Goal: Task Accomplishment & Management: Complete application form

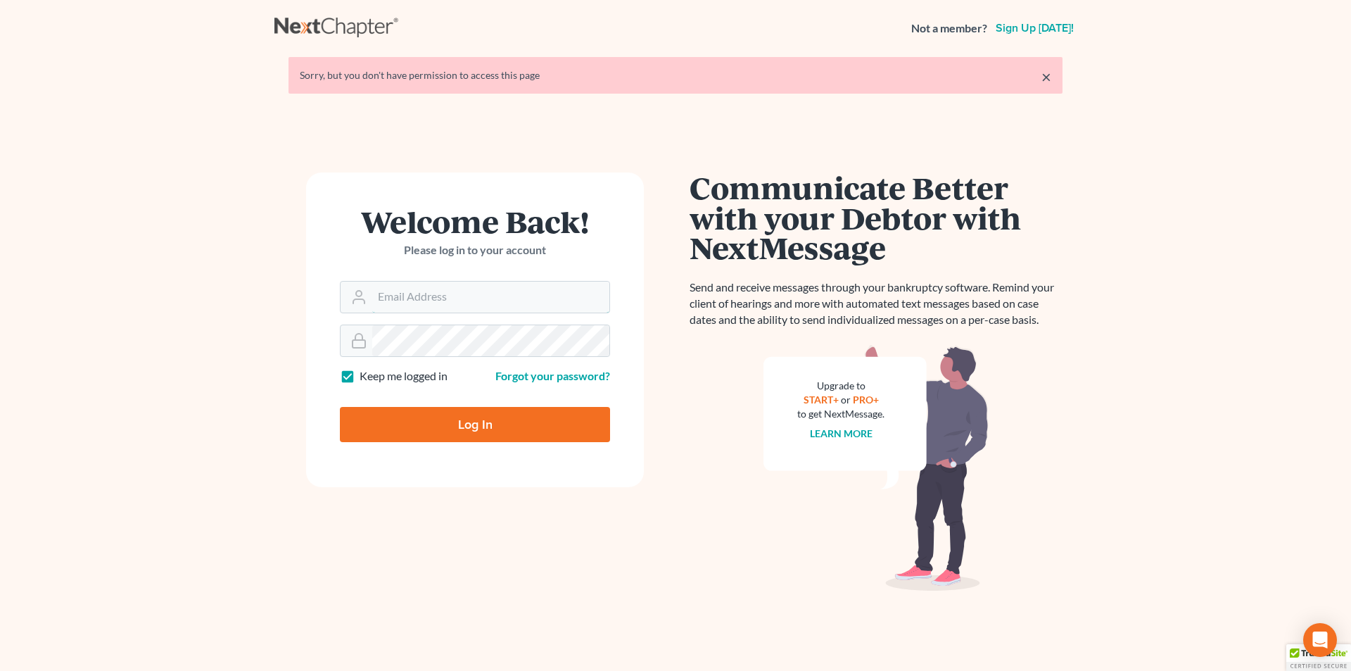
type input "[PERSON_NAME][EMAIL_ADDRESS][DOMAIN_NAME]"
click at [483, 424] on input "Log In" at bounding box center [475, 424] width 270 height 35
type input "Thinking..."
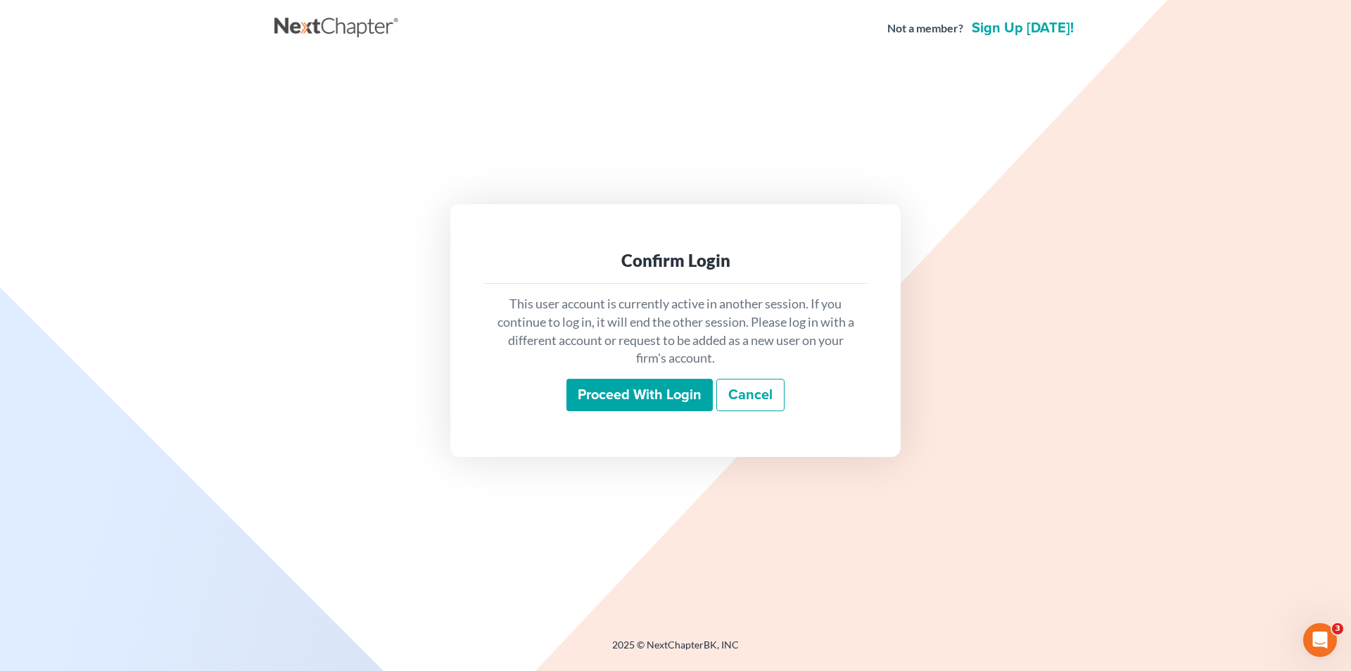
click at [635, 392] on input "Proceed with login" at bounding box center [639, 395] width 146 height 32
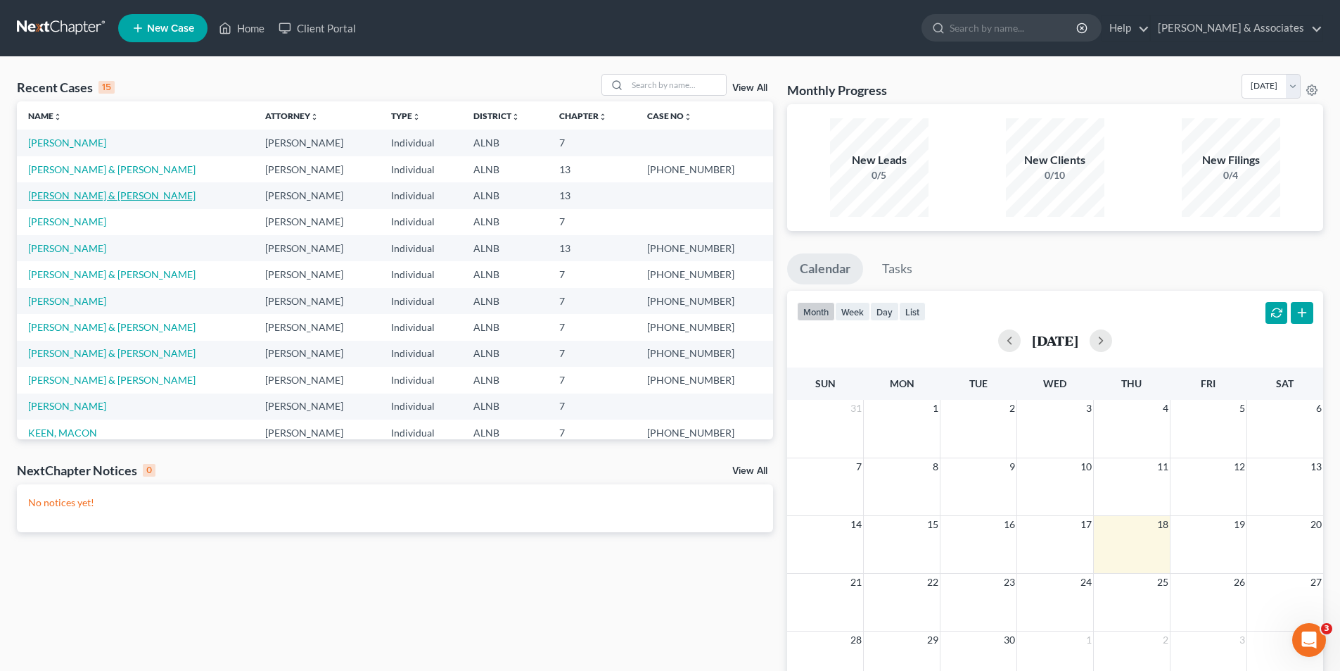
click at [91, 197] on link "KING, STEPHEN & REBECCA" at bounding box center [111, 195] width 167 height 12
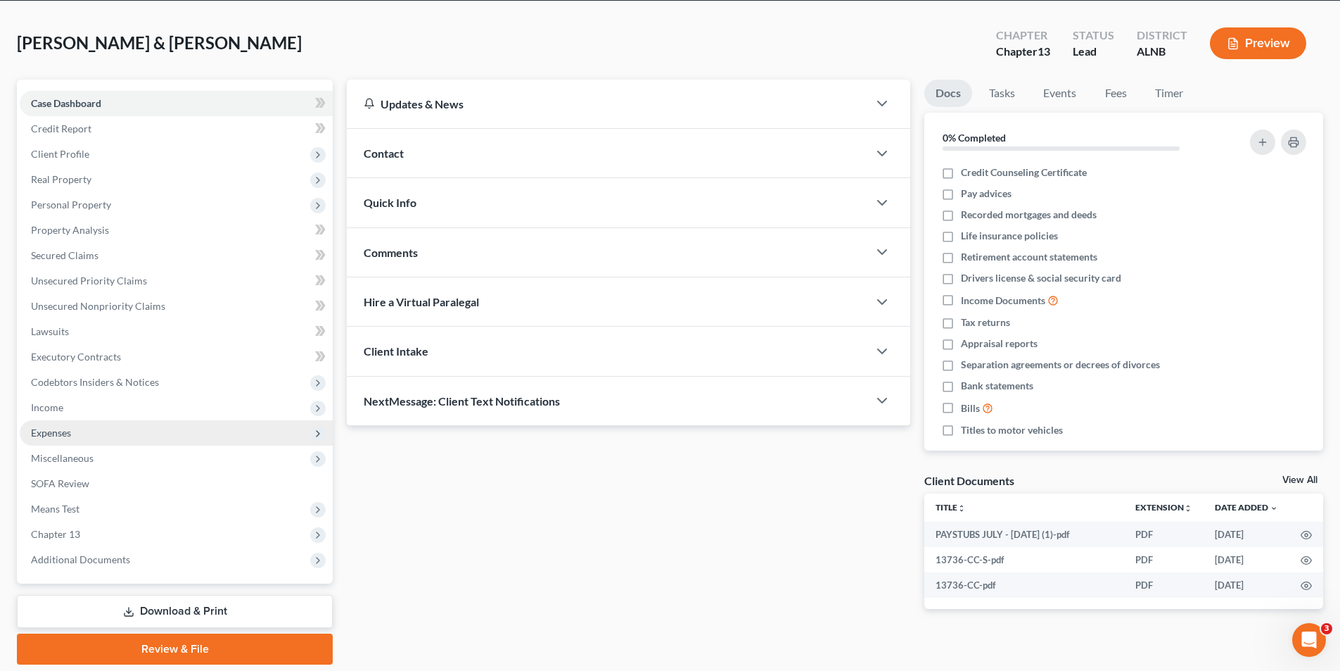
scroll to position [103, 0]
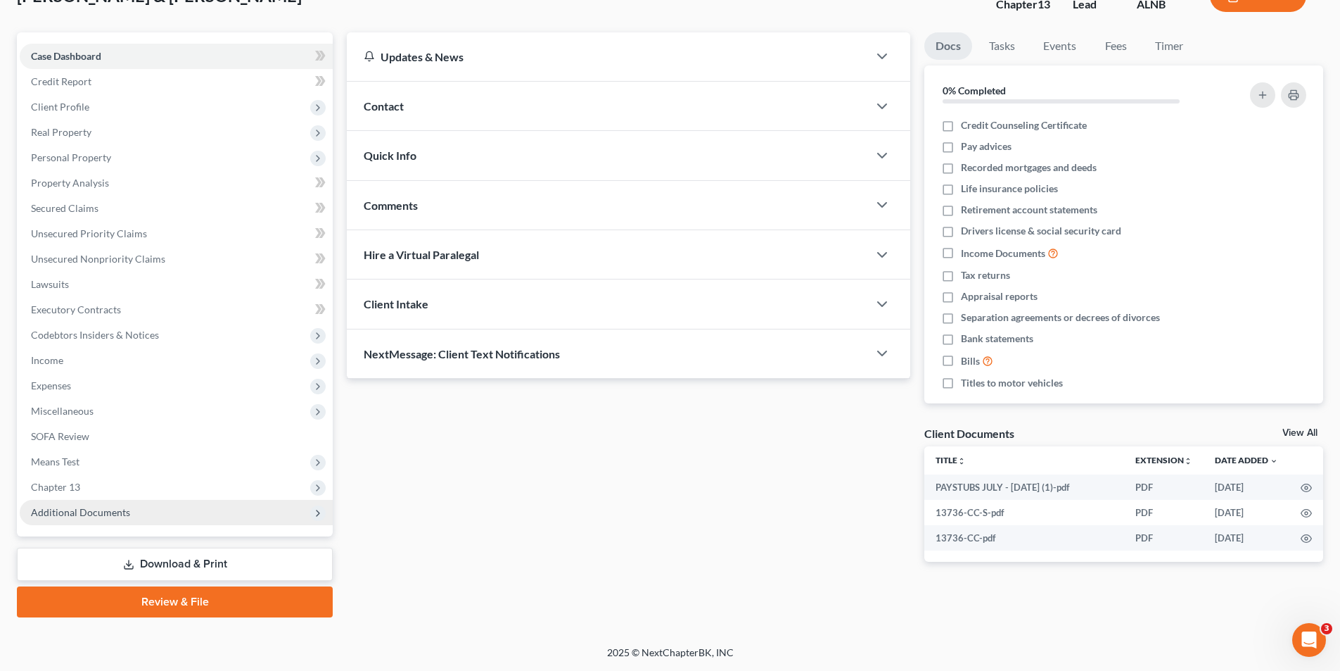
click at [125, 512] on span "Additional Documents" at bounding box center [80, 512] width 99 height 12
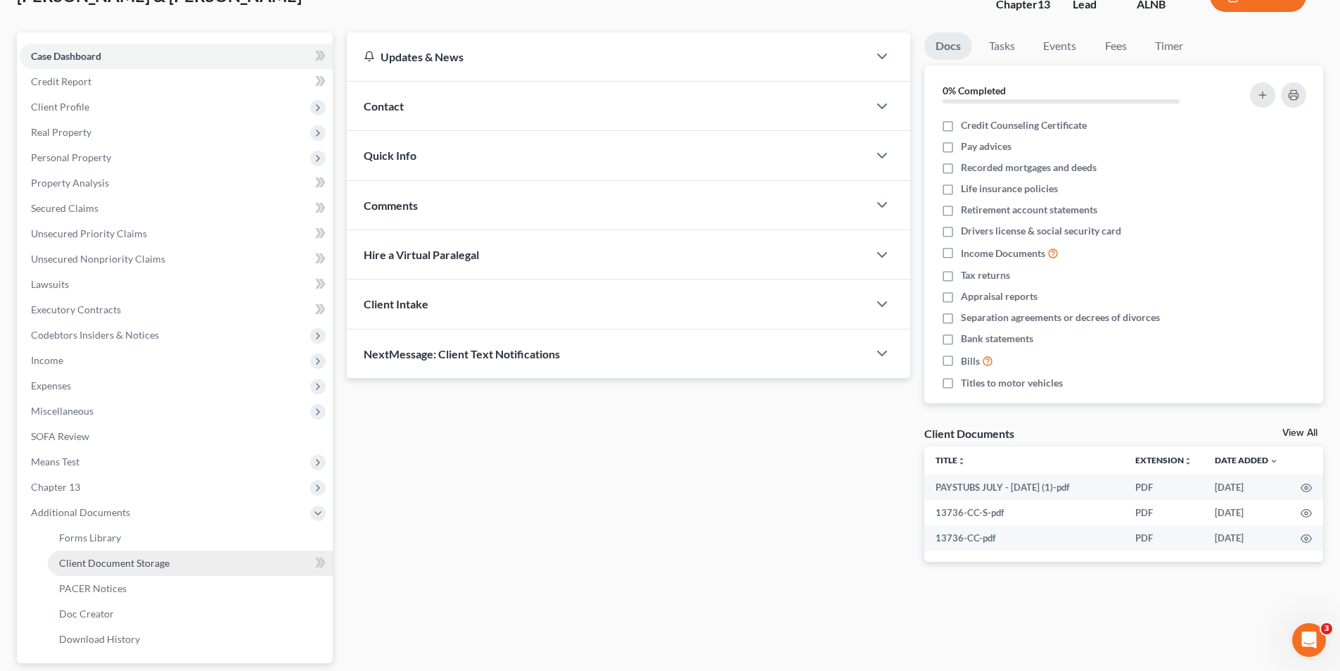
click at [163, 559] on span "Client Document Storage" at bounding box center [114, 563] width 110 height 12
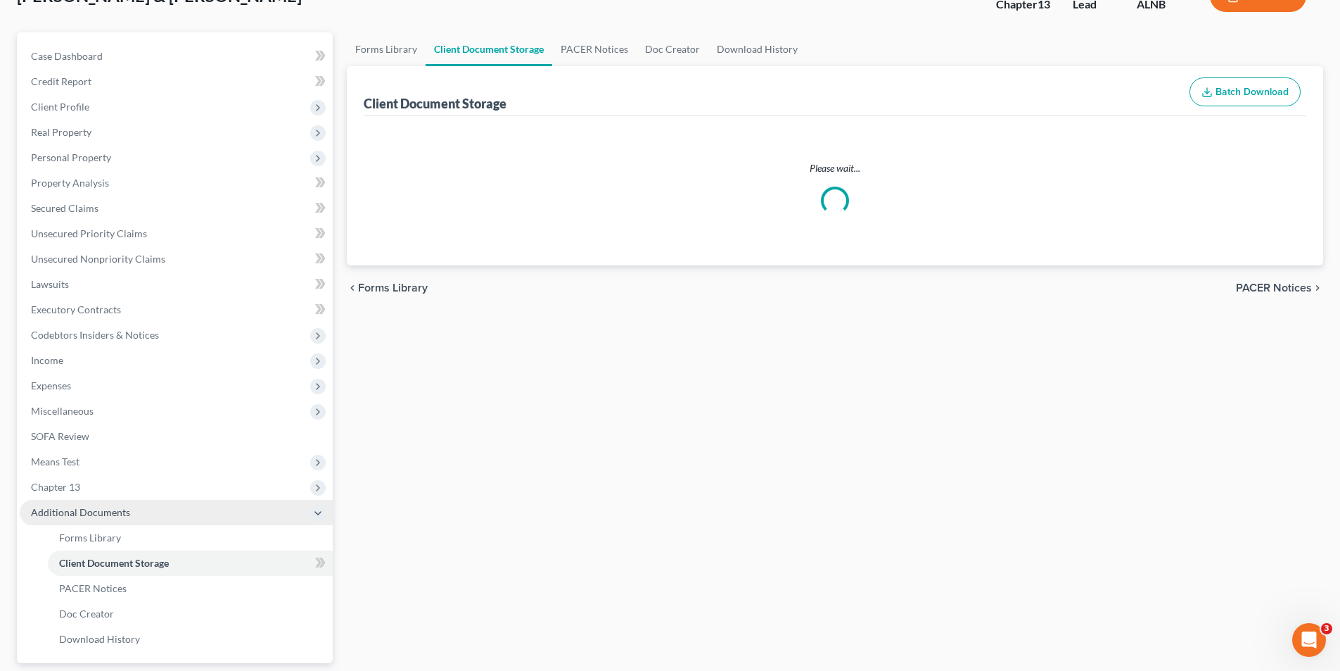
scroll to position [101, 0]
select select "5"
select select "19"
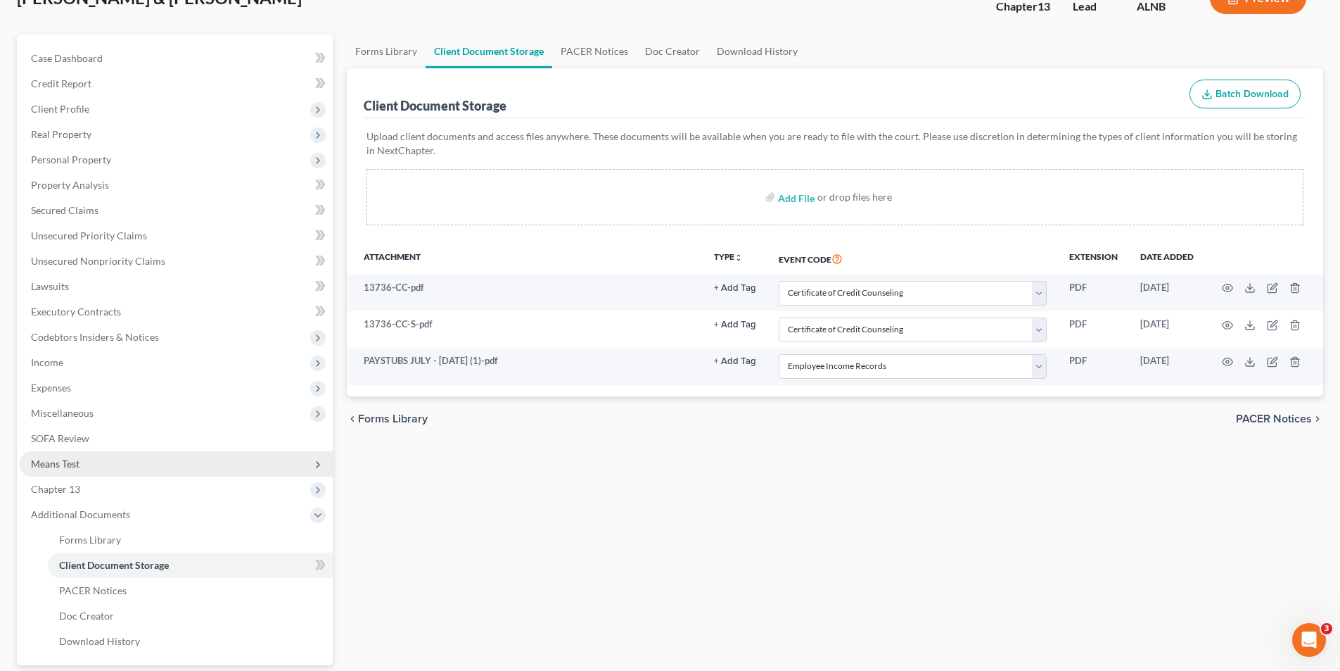
scroll to position [0, 0]
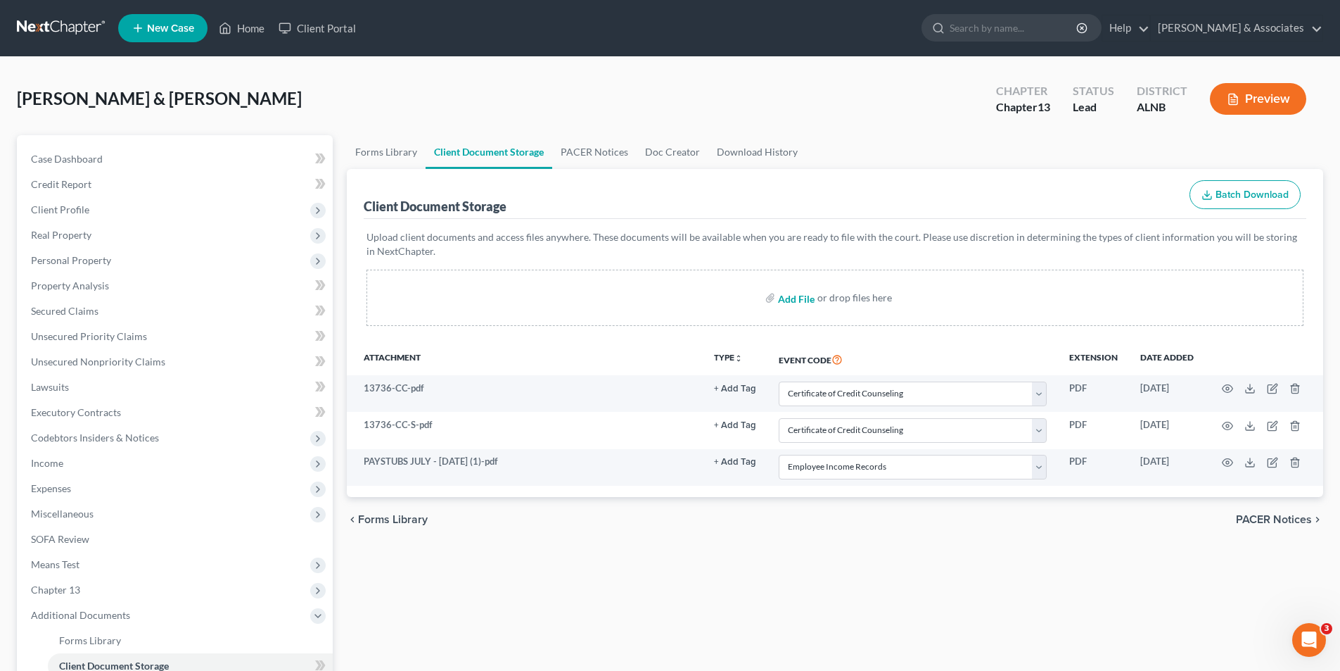
click at [789, 301] on input "file" at bounding box center [795, 297] width 34 height 25
type input "C:\fakepath\SIGNED SS FORM.pdf"
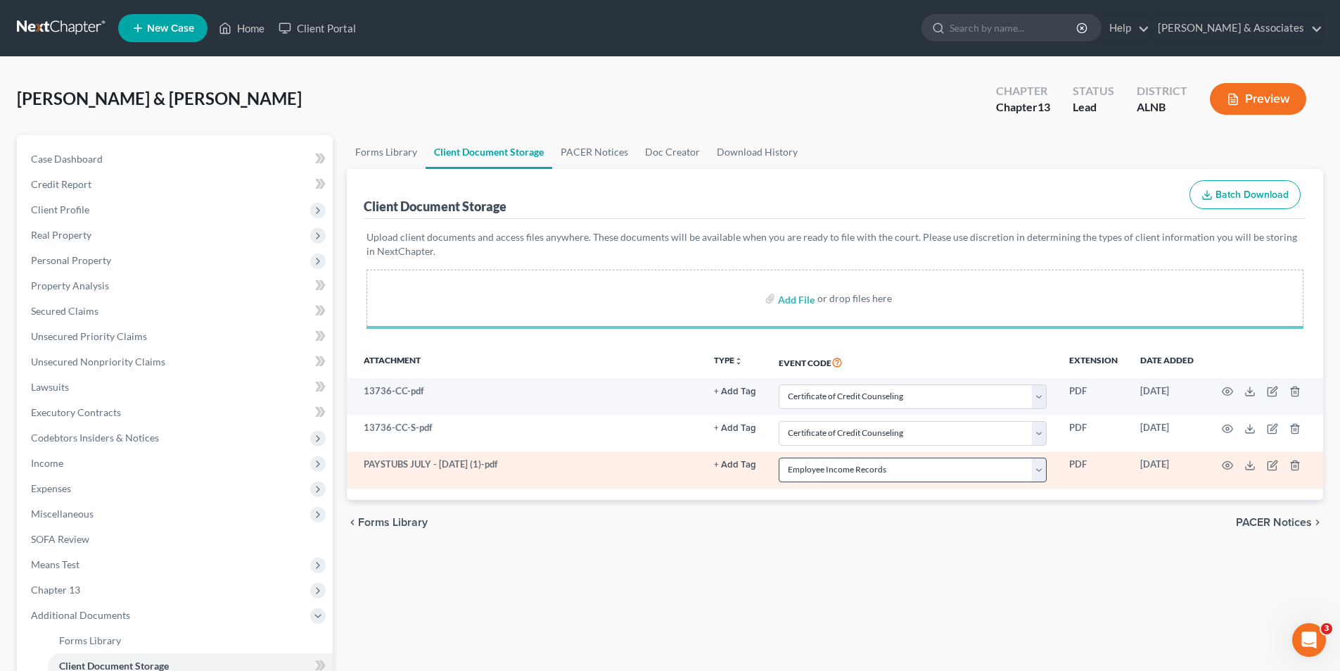
select select "5"
select select "19"
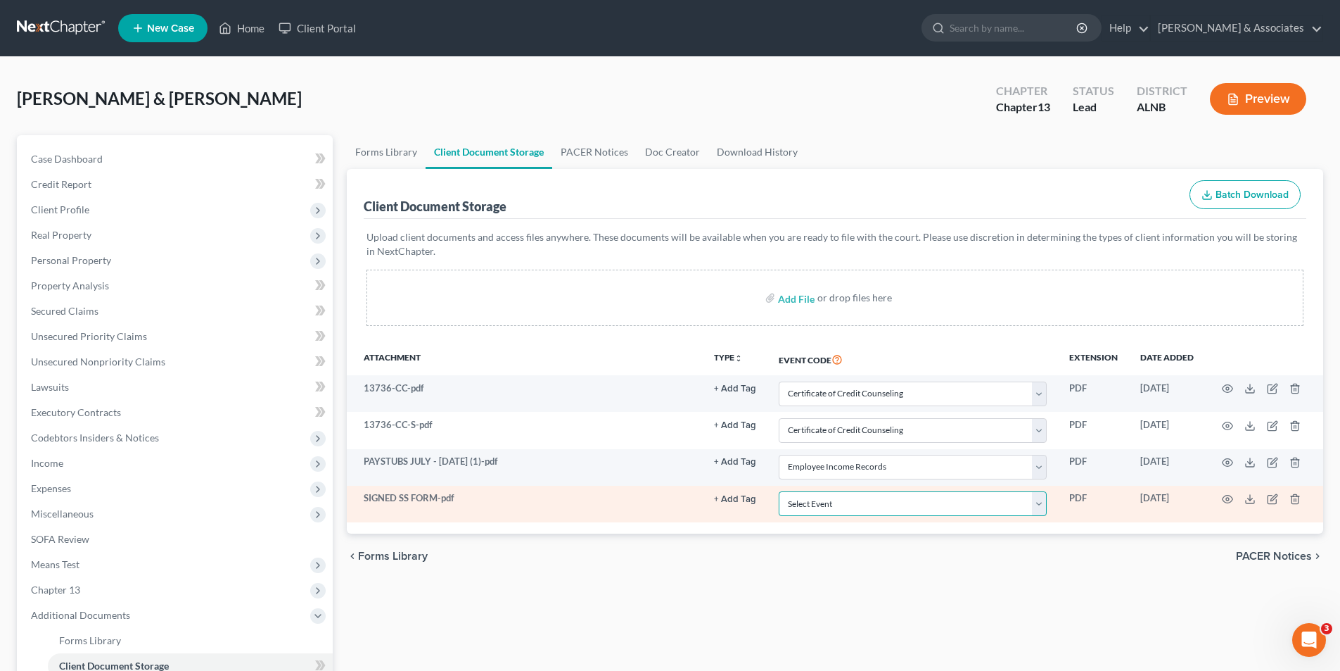
click at [844, 505] on select "Select Event 20 Largest Unsecured Creditors Amended Schedules (Fee) Attachment …" at bounding box center [913, 503] width 268 height 25
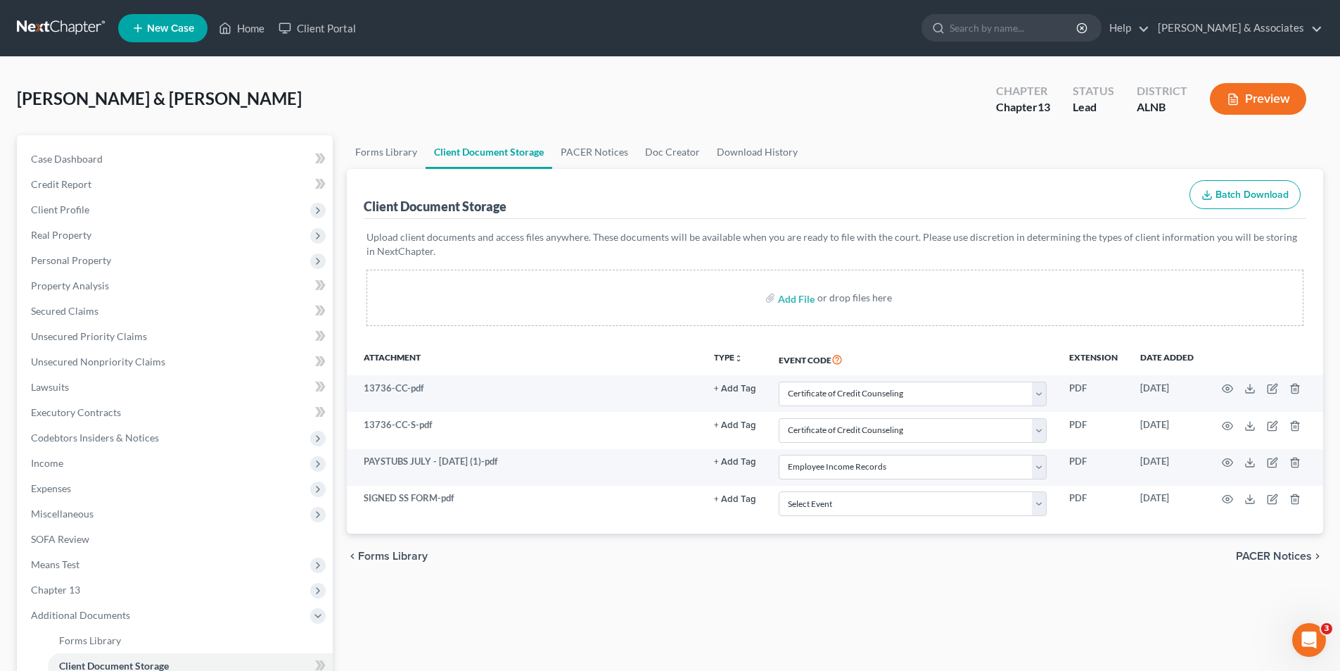
drag, startPoint x: 615, startPoint y: 604, endPoint x: 576, endPoint y: 595, distance: 40.6
click at [611, 604] on div "Forms Library Client Document Storage PACER Notices Doc Creator Download Histor…" at bounding box center [835, 490] width 991 height 711
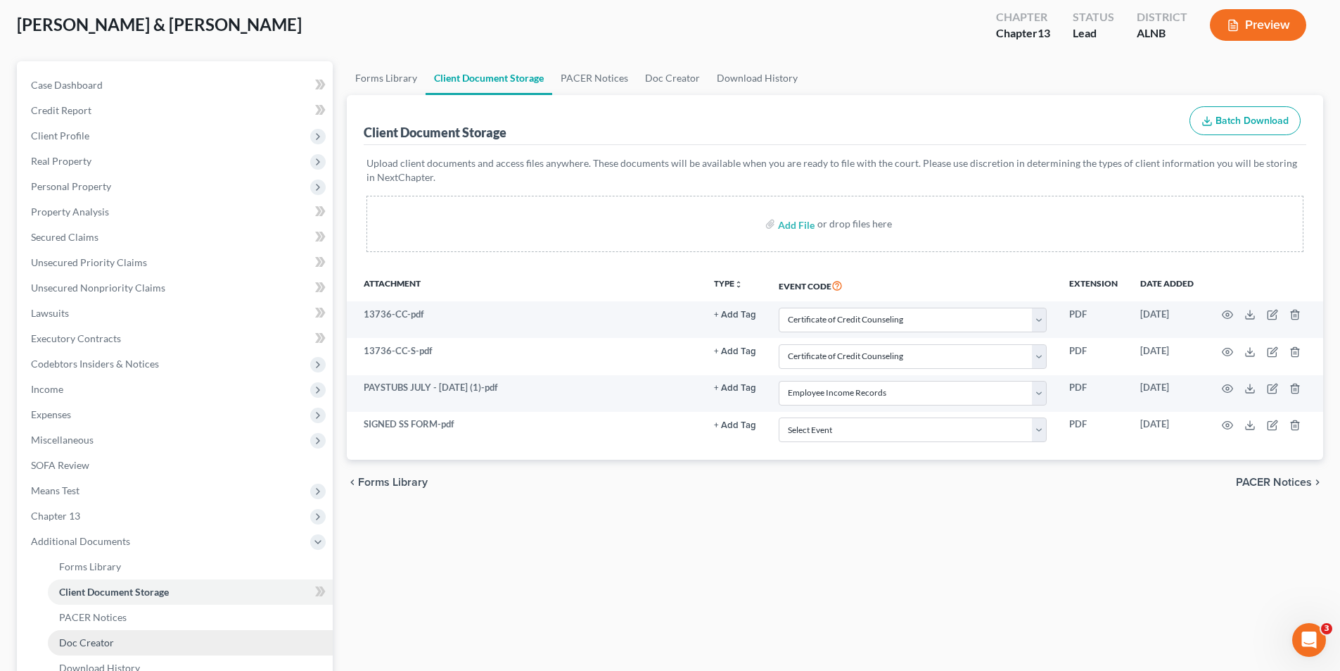
scroll to position [141, 0]
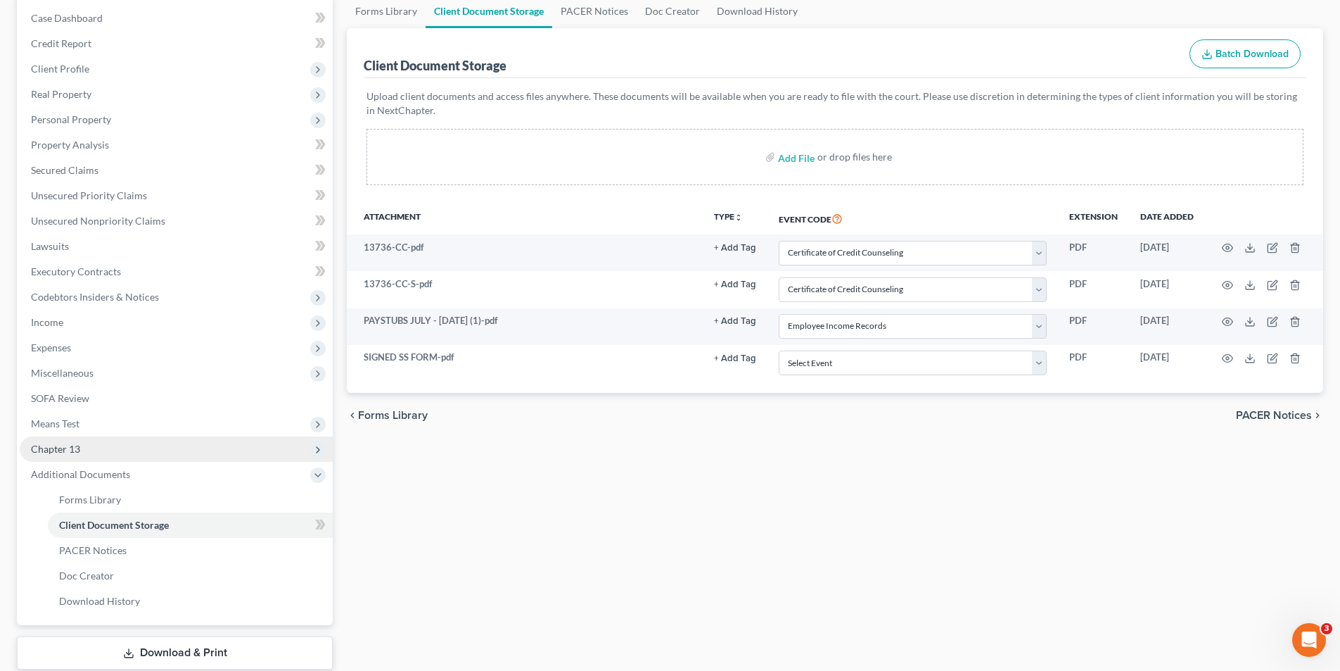
click at [82, 455] on span "Chapter 13" at bounding box center [176, 448] width 313 height 25
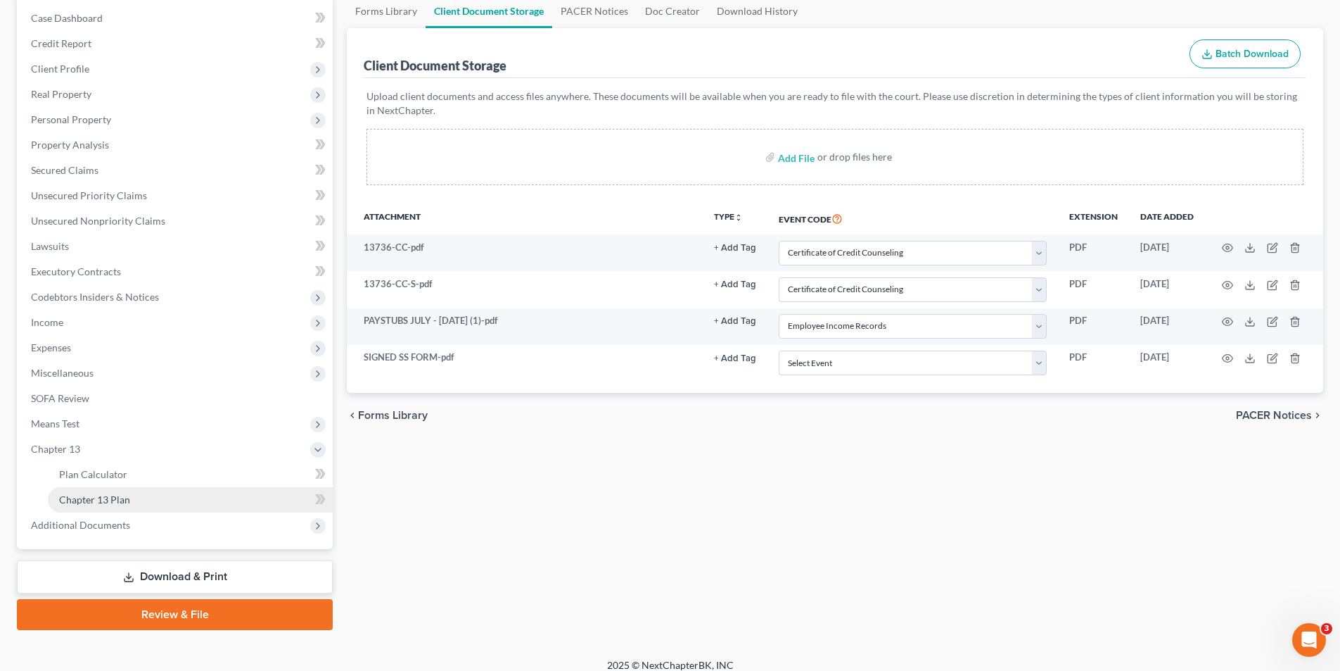
click at [129, 495] on link "Chapter 13 Plan" at bounding box center [190, 499] width 285 height 25
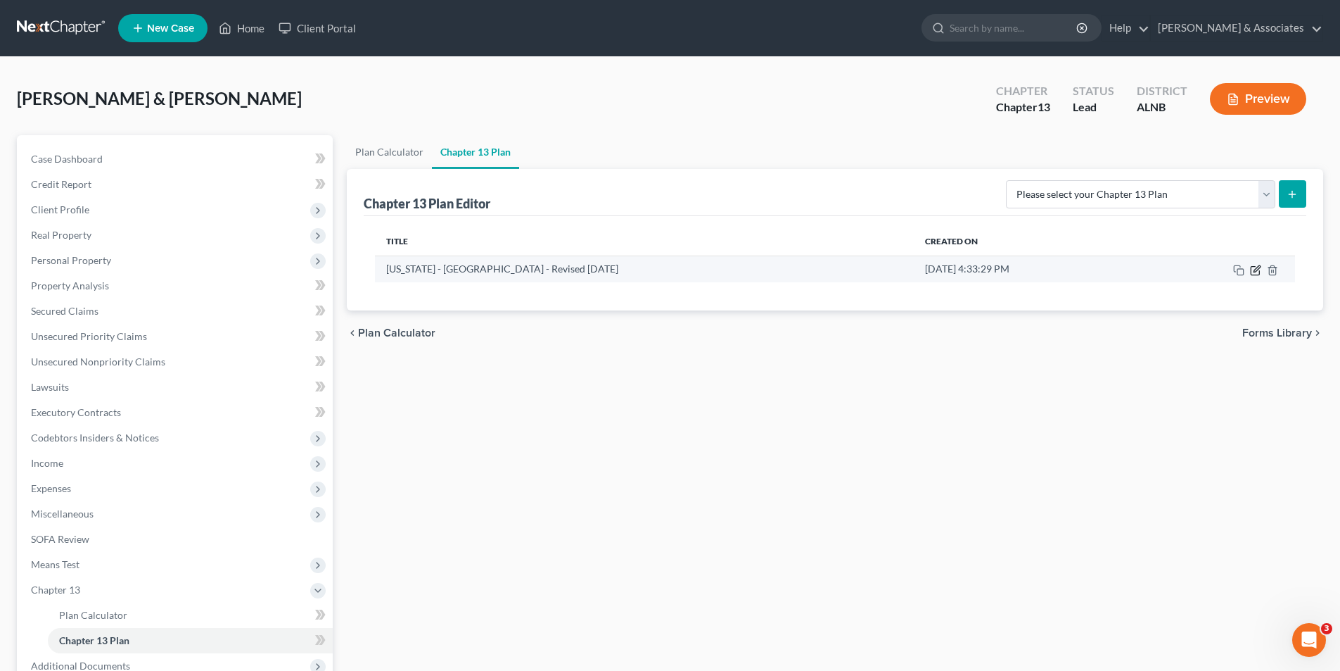
click at [1258, 268] on icon "button" at bounding box center [1255, 270] width 11 height 11
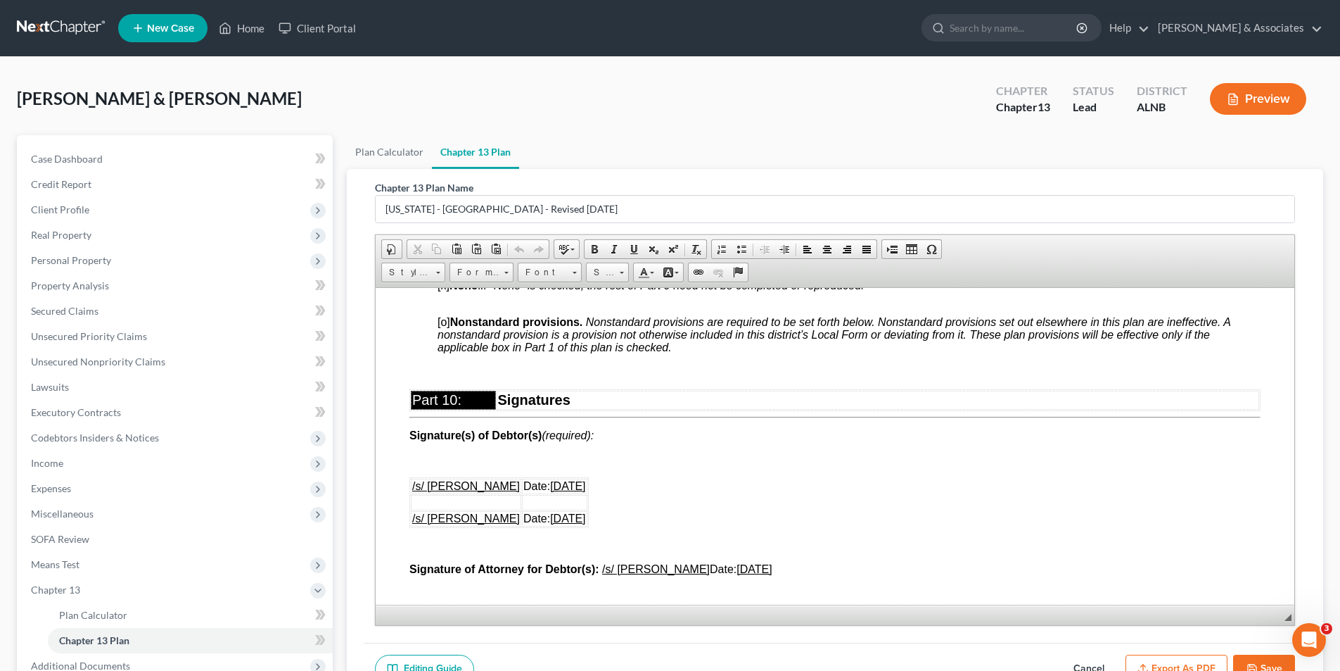
scroll to position [4644, 0]
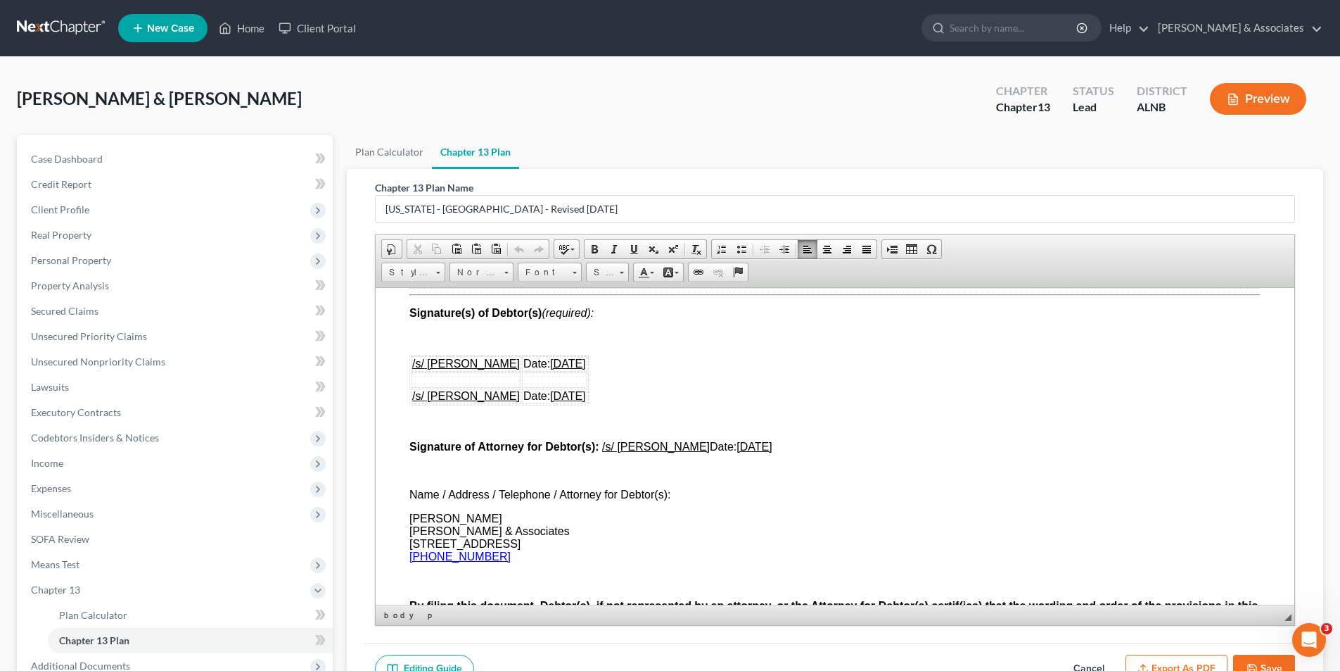
click at [585, 362] on u "09/11/2025" at bounding box center [567, 363] width 35 height 12
click at [585, 393] on u "09/11/2025" at bounding box center [567, 395] width 35 height 12
click at [741, 443] on u "09/11/2025" at bounding box center [754, 446] width 35 height 12
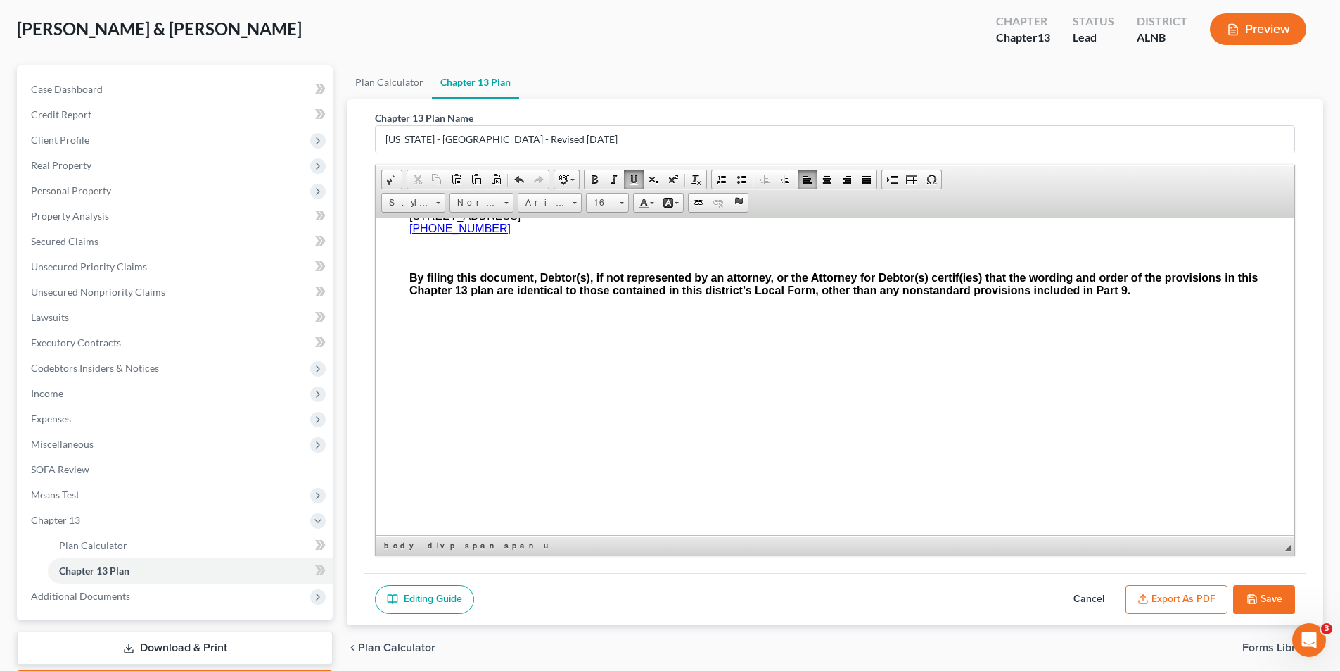
scroll to position [153, 0]
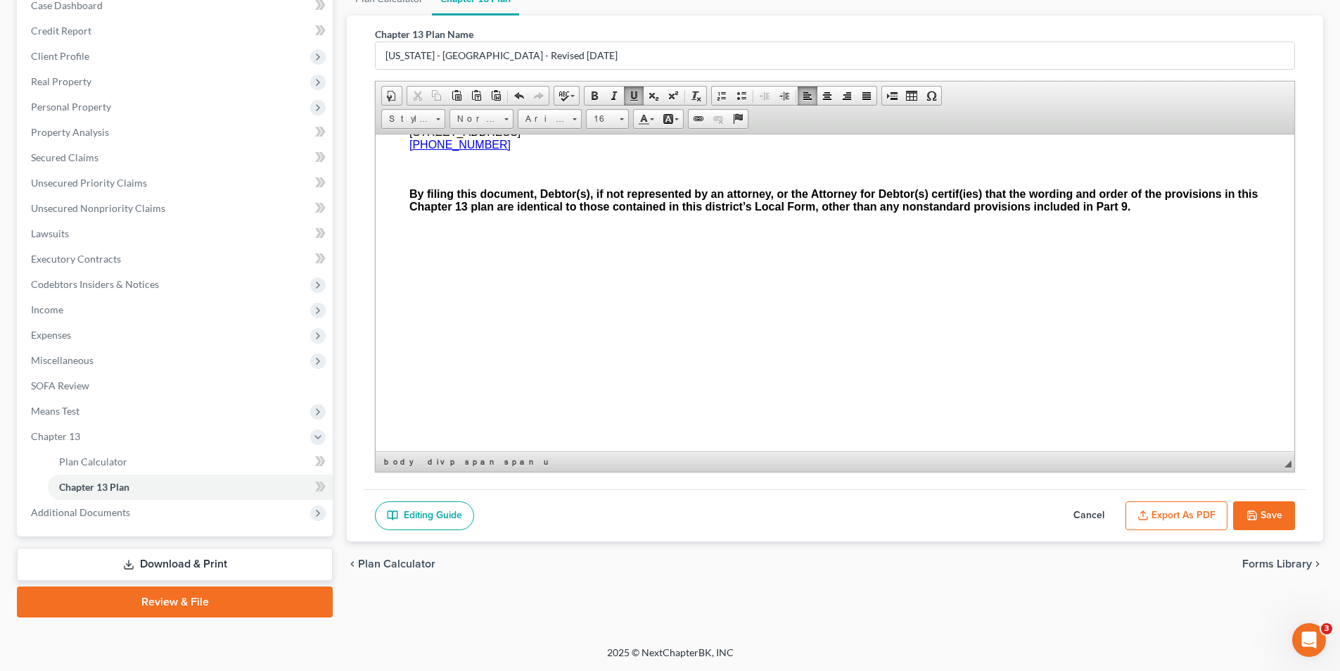
click at [1257, 509] on icon "button" at bounding box center [1252, 514] width 11 height 11
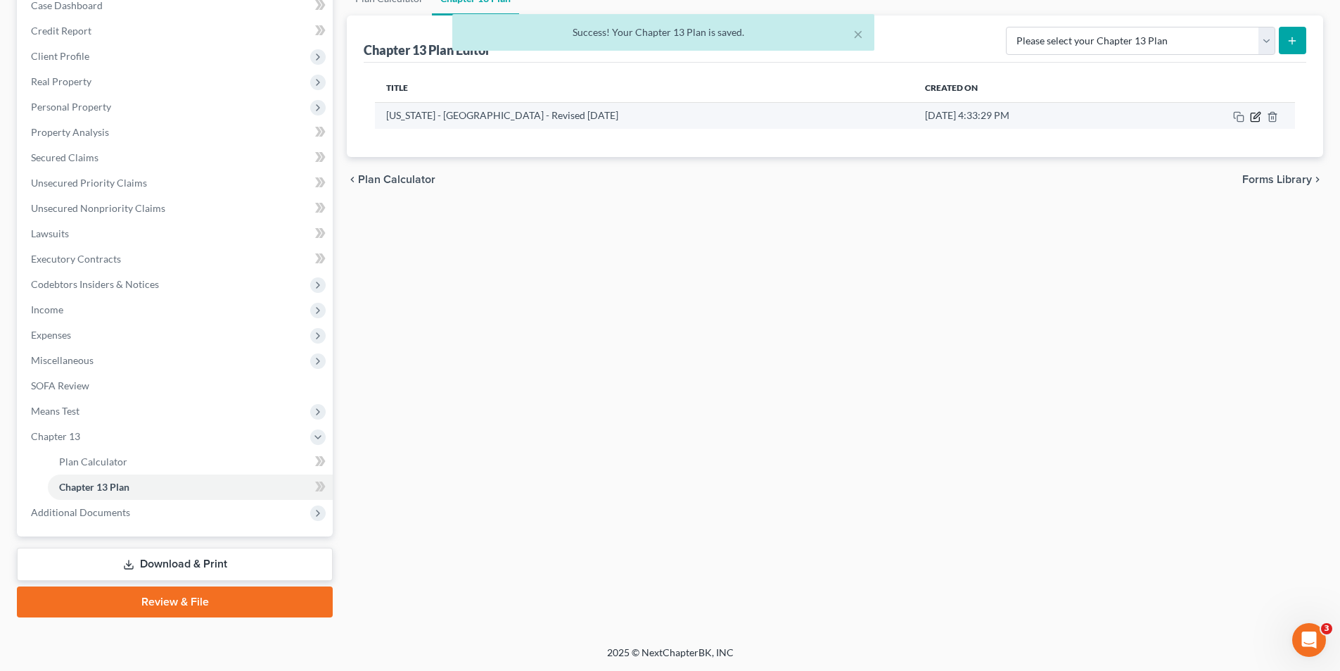
click at [1255, 118] on icon "button" at bounding box center [1257, 115] width 6 height 6
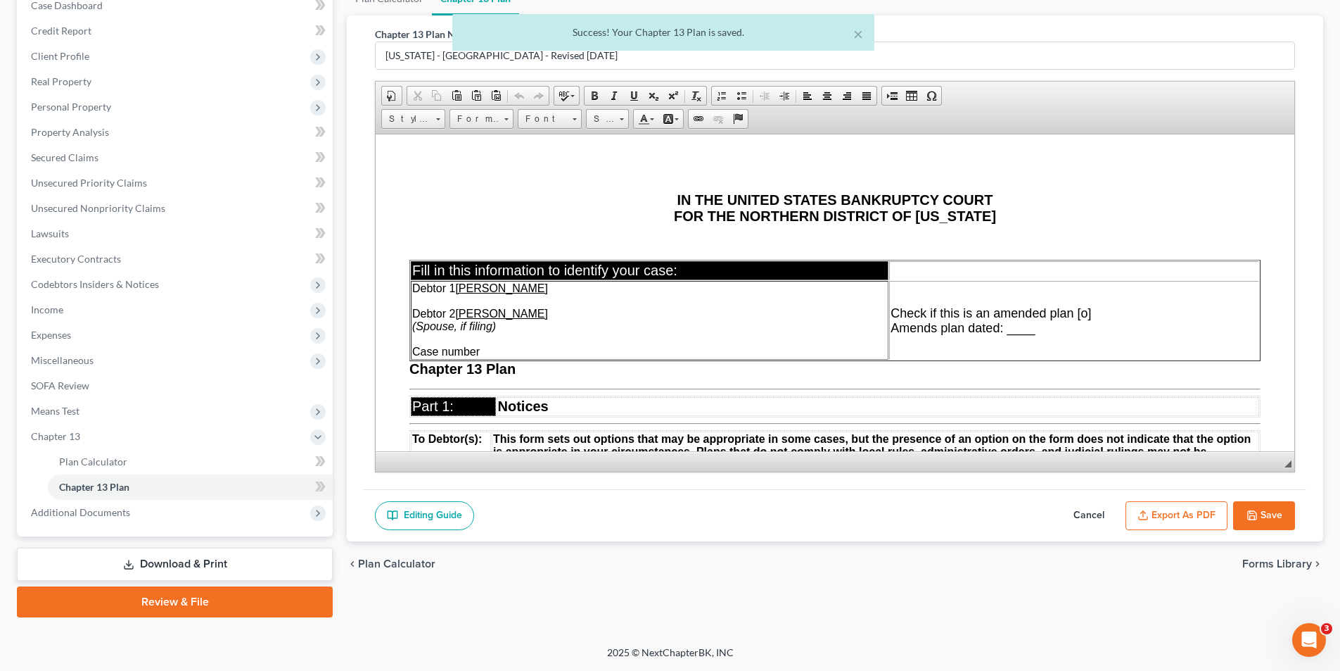
scroll to position [0, 0]
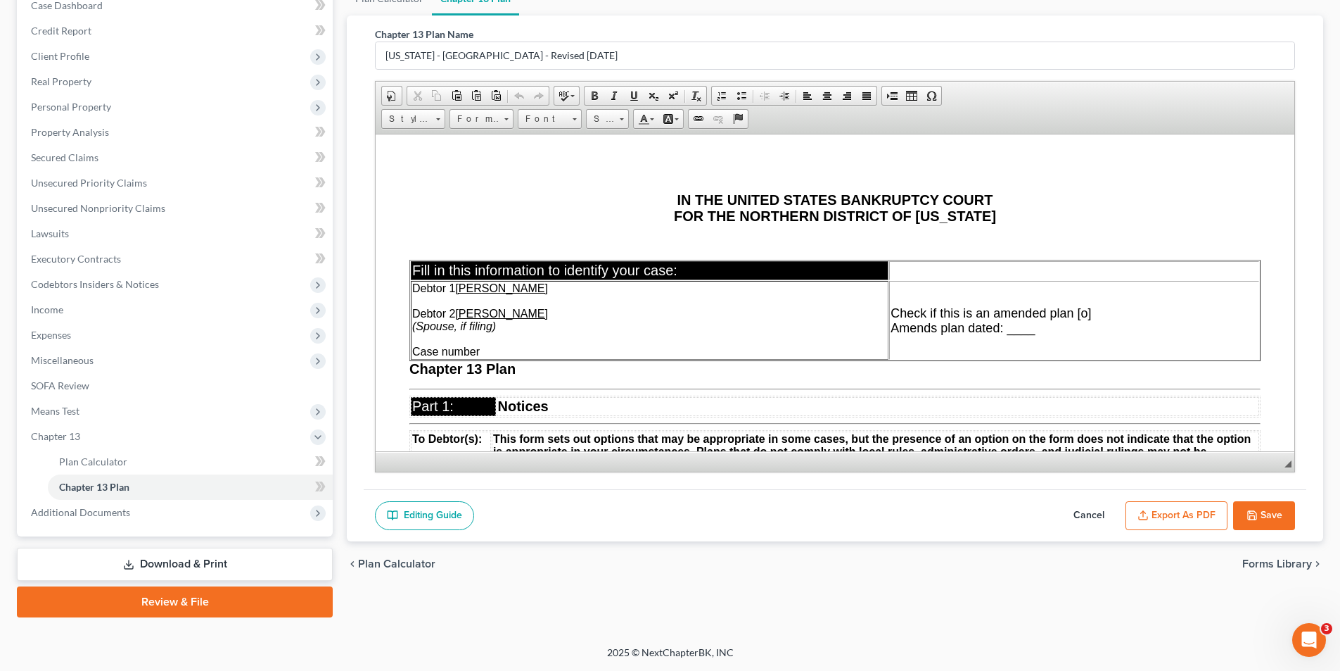
click at [1157, 512] on button "Export as PDF" at bounding box center [1177, 516] width 102 height 30
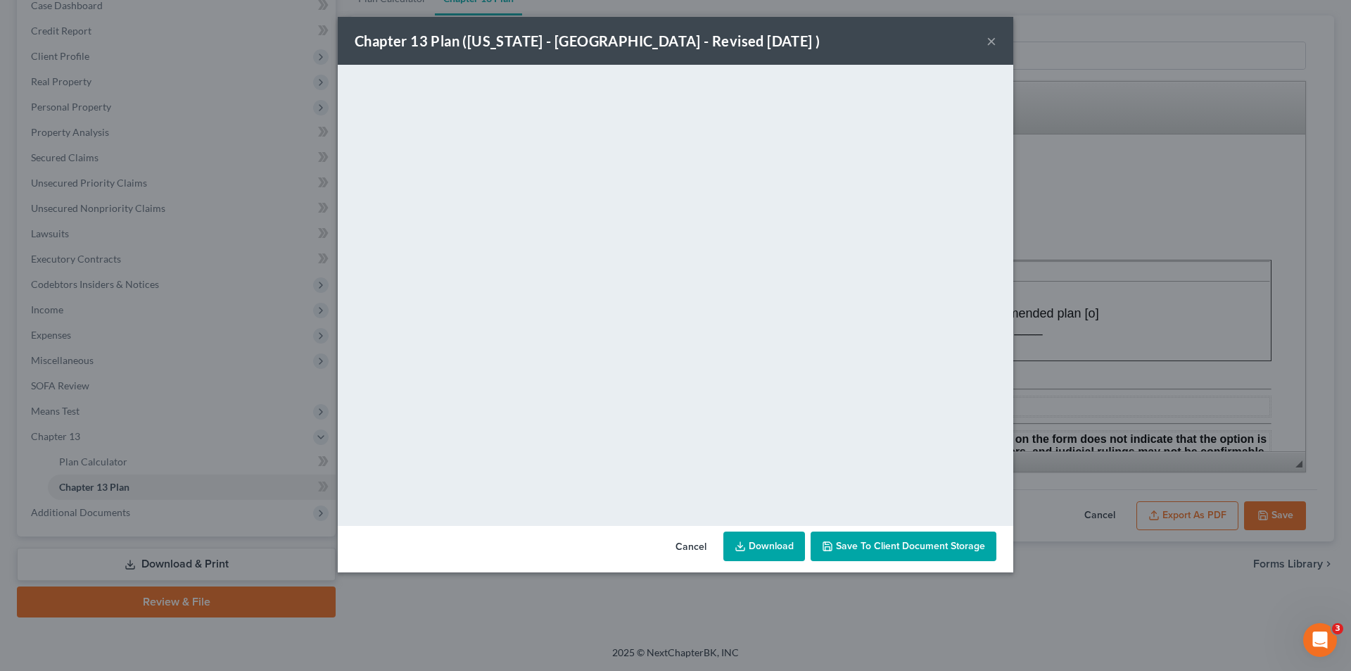
click at [861, 544] on span "Save to Client Document Storage" at bounding box center [910, 546] width 149 height 12
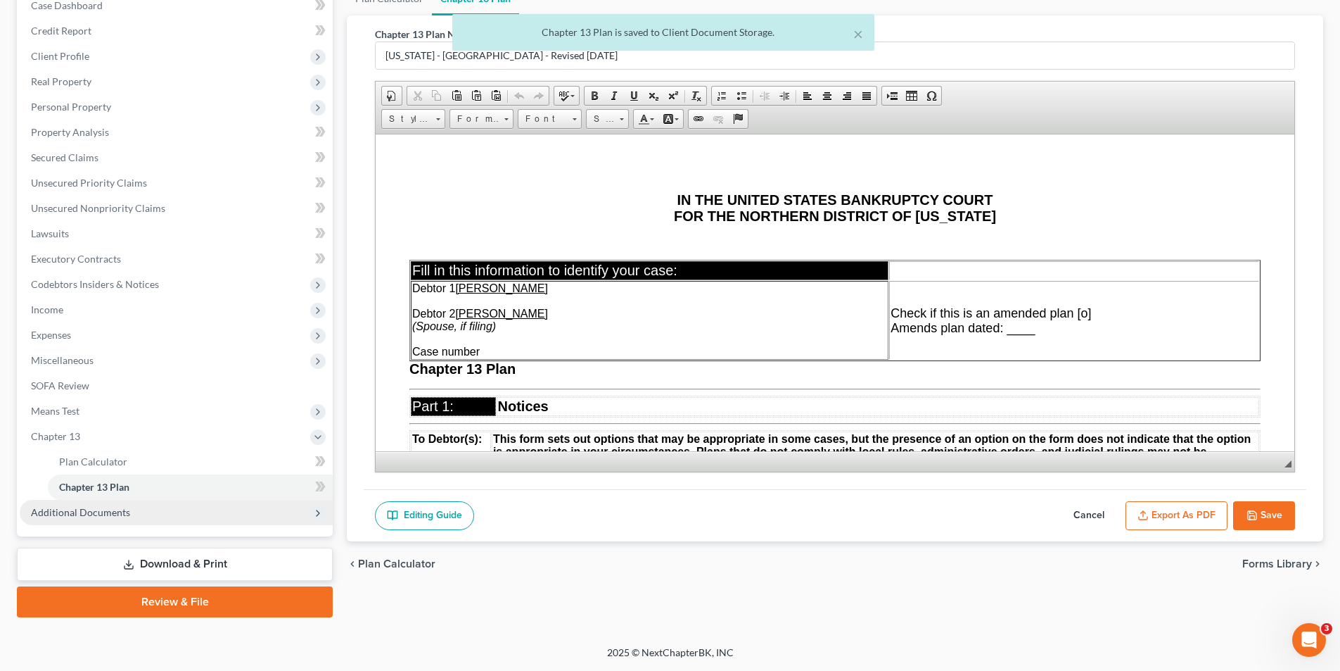
drag, startPoint x: 122, startPoint y: 514, endPoint x: 149, endPoint y: 512, distance: 27.5
click at [122, 514] on span "Additional Documents" at bounding box center [80, 512] width 99 height 12
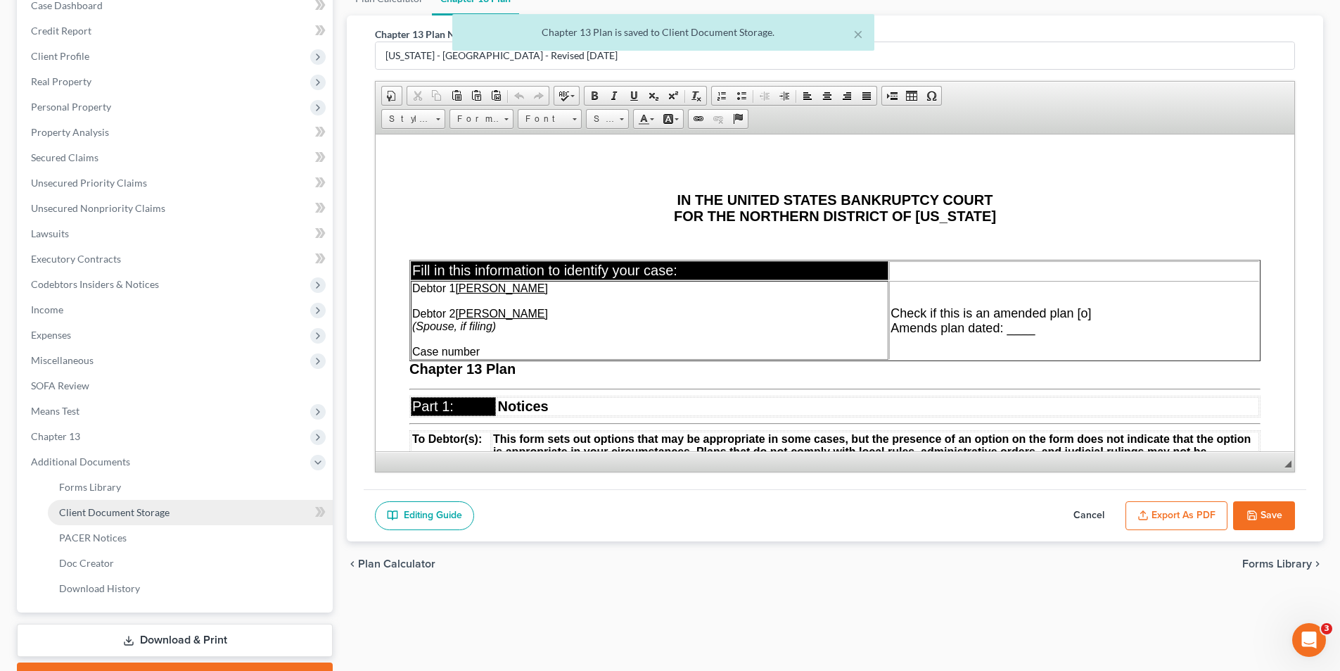
click at [164, 509] on span "Client Document Storage" at bounding box center [114, 512] width 110 height 12
select select "5"
select select "19"
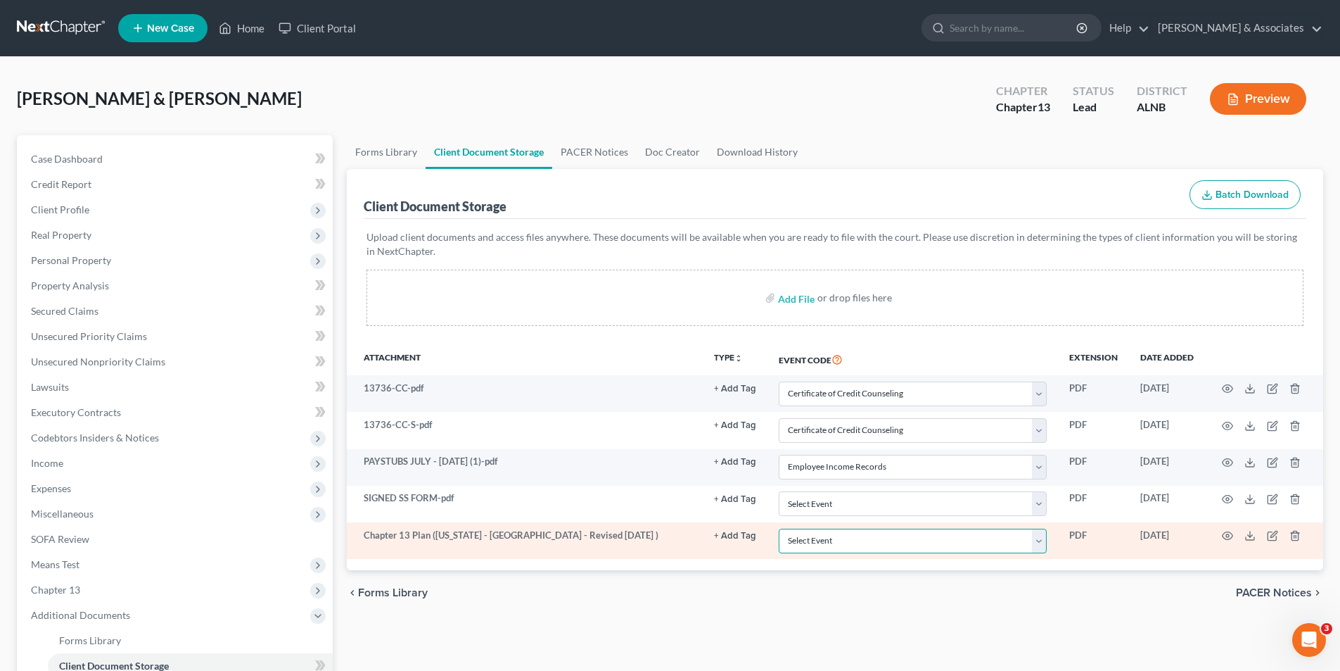
drag, startPoint x: 925, startPoint y: 536, endPoint x: 904, endPoint y: 550, distance: 24.4
click at [925, 536] on select "Select Event 20 Largest Unsecured Creditors Amended Schedules (Fee) Attachment …" at bounding box center [913, 540] width 268 height 25
select select "10"
click at [779, 528] on select "Select Event 20 Largest Unsecured Creditors Amended Schedules (Fee) Attachment …" at bounding box center [913, 540] width 268 height 25
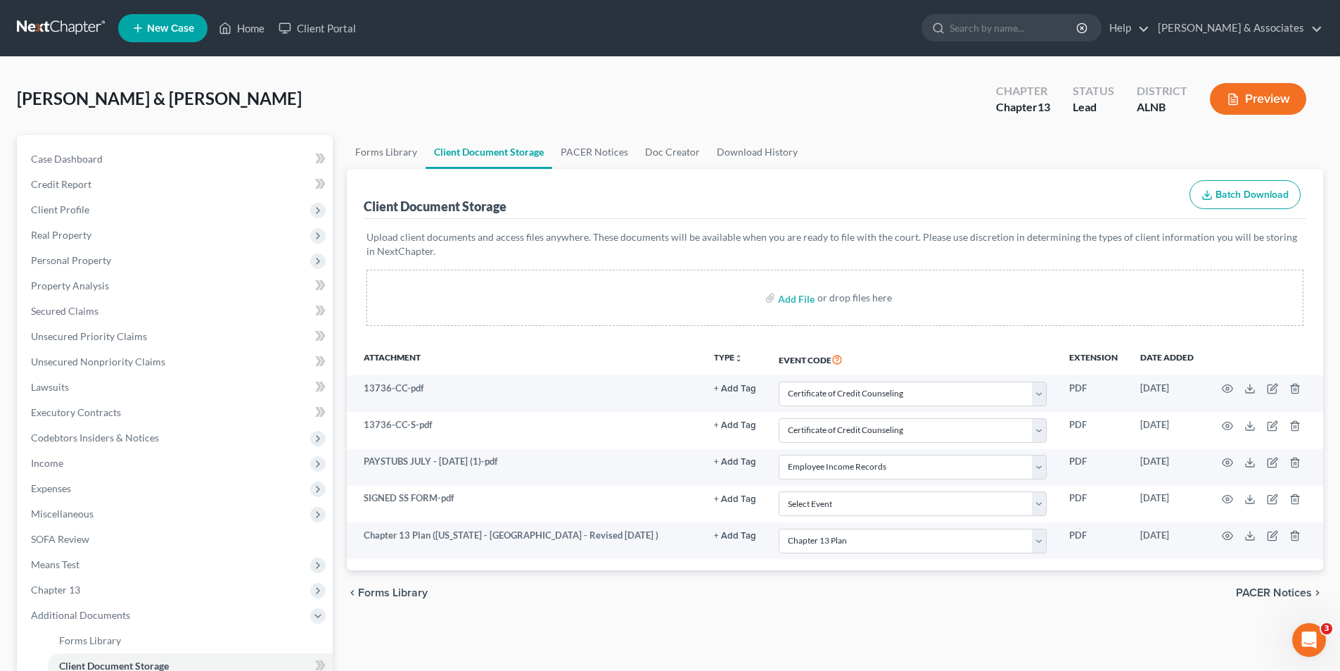
click at [716, 626] on div "Forms Library Client Document Storage PACER Notices Doc Creator Download Histor…" at bounding box center [835, 490] width 991 height 711
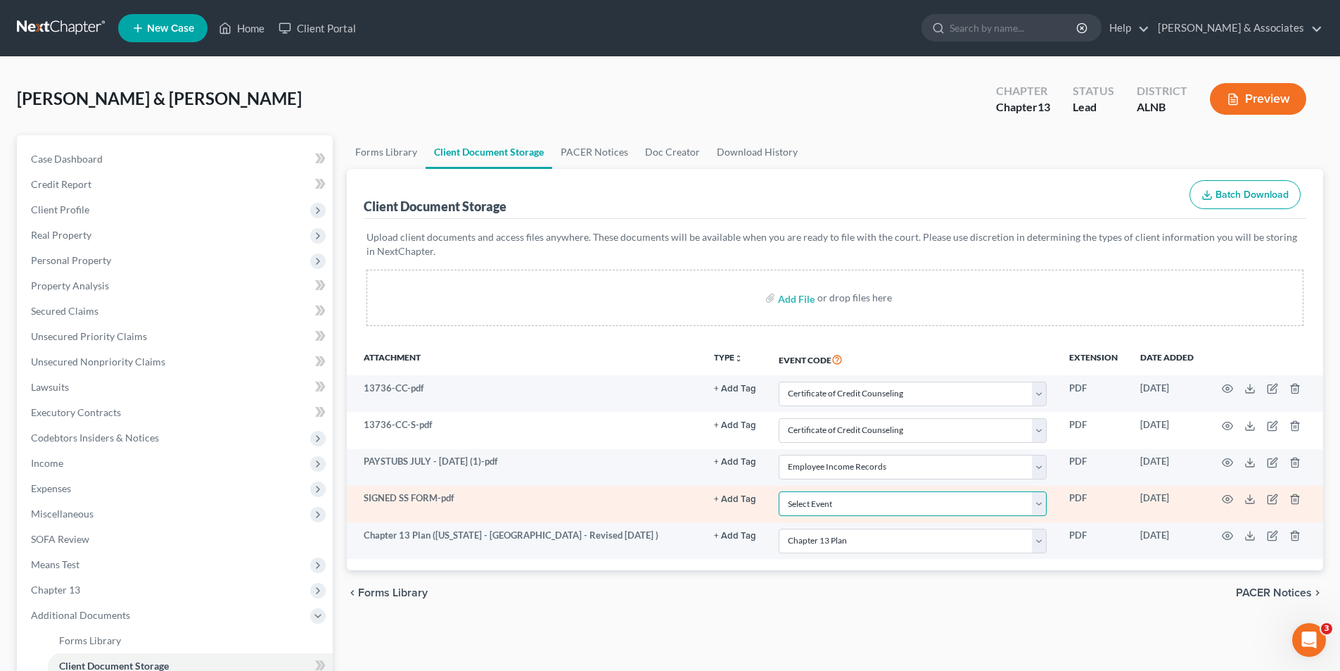
click at [801, 499] on select "Select Event 20 Largest Unsecured Creditors Amended Schedules (Fee) Attachment …" at bounding box center [913, 503] width 268 height 25
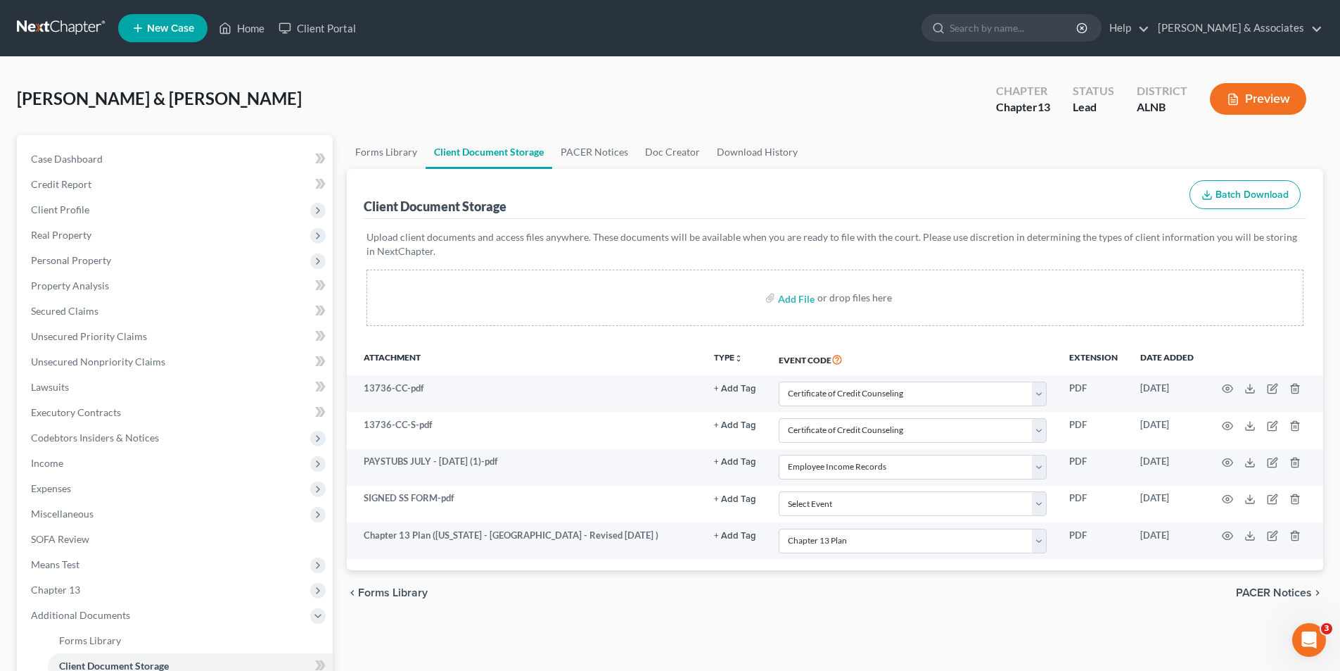
drag, startPoint x: 783, startPoint y: 634, endPoint x: 717, endPoint y: 595, distance: 76.6
click at [782, 633] on div "Forms Library Client Document Storage PACER Notices Doc Creator Download Histor…" at bounding box center [835, 490] width 991 height 711
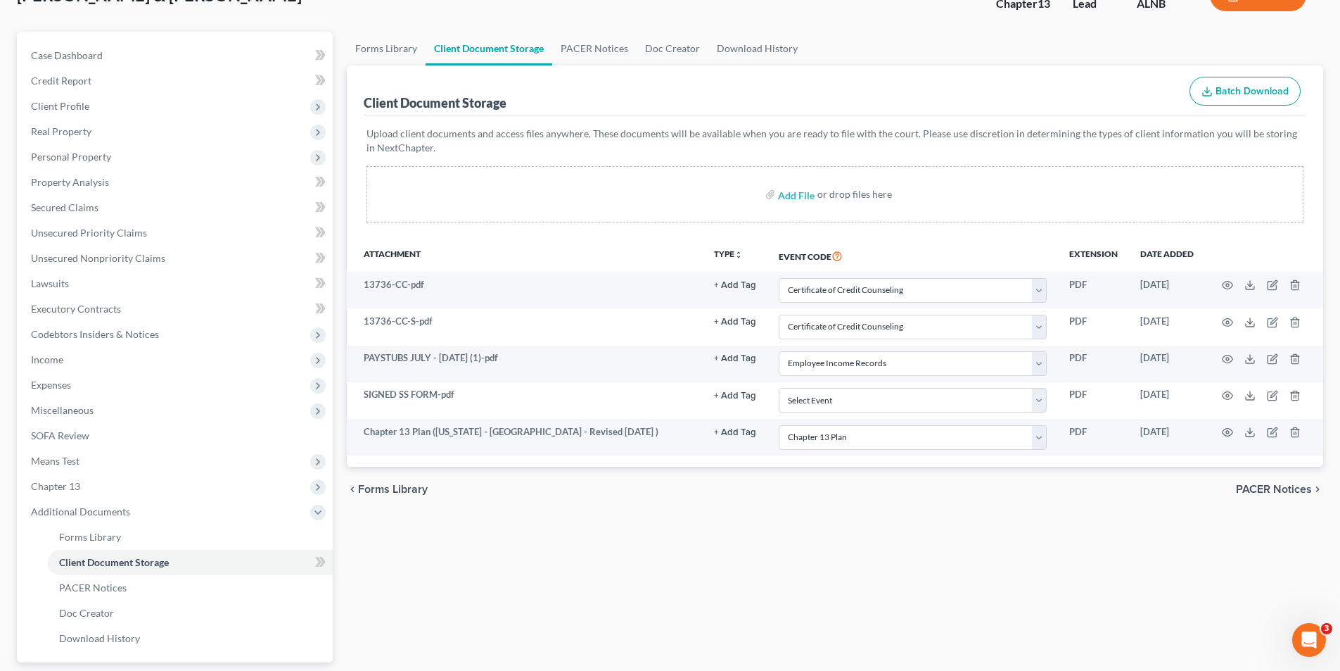
scroll to position [229, 0]
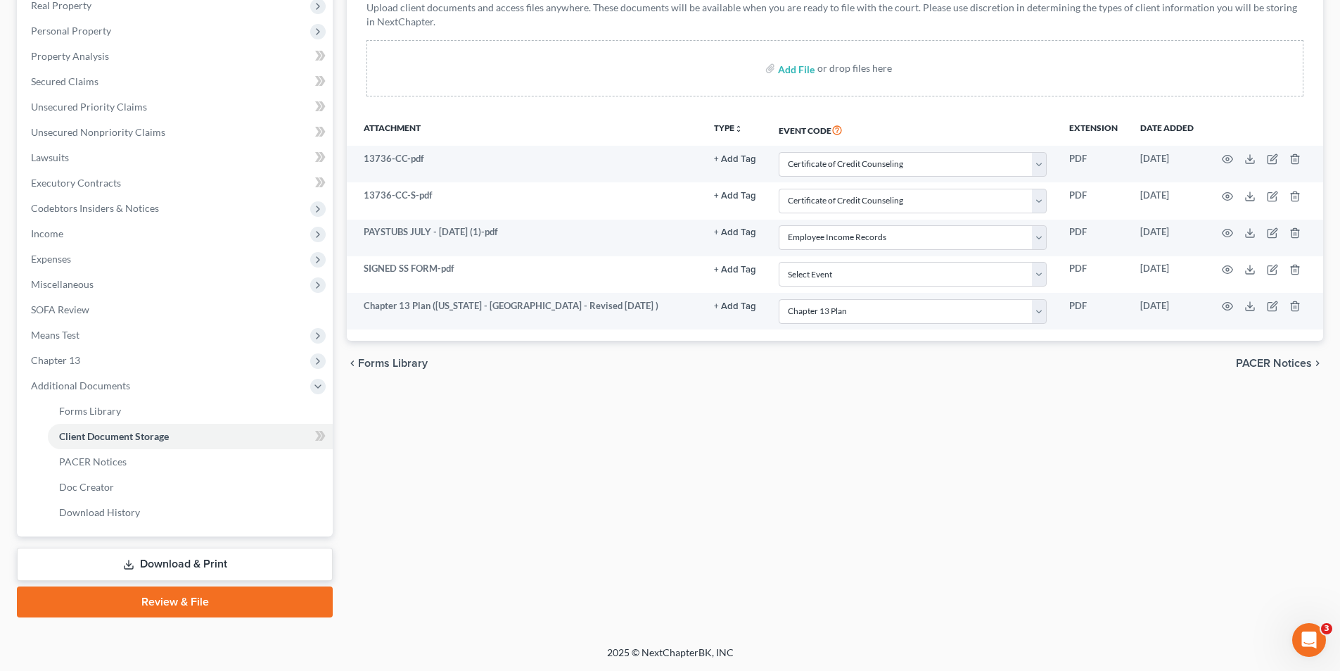
click at [206, 602] on link "Review & File" at bounding box center [175, 601] width 316 height 31
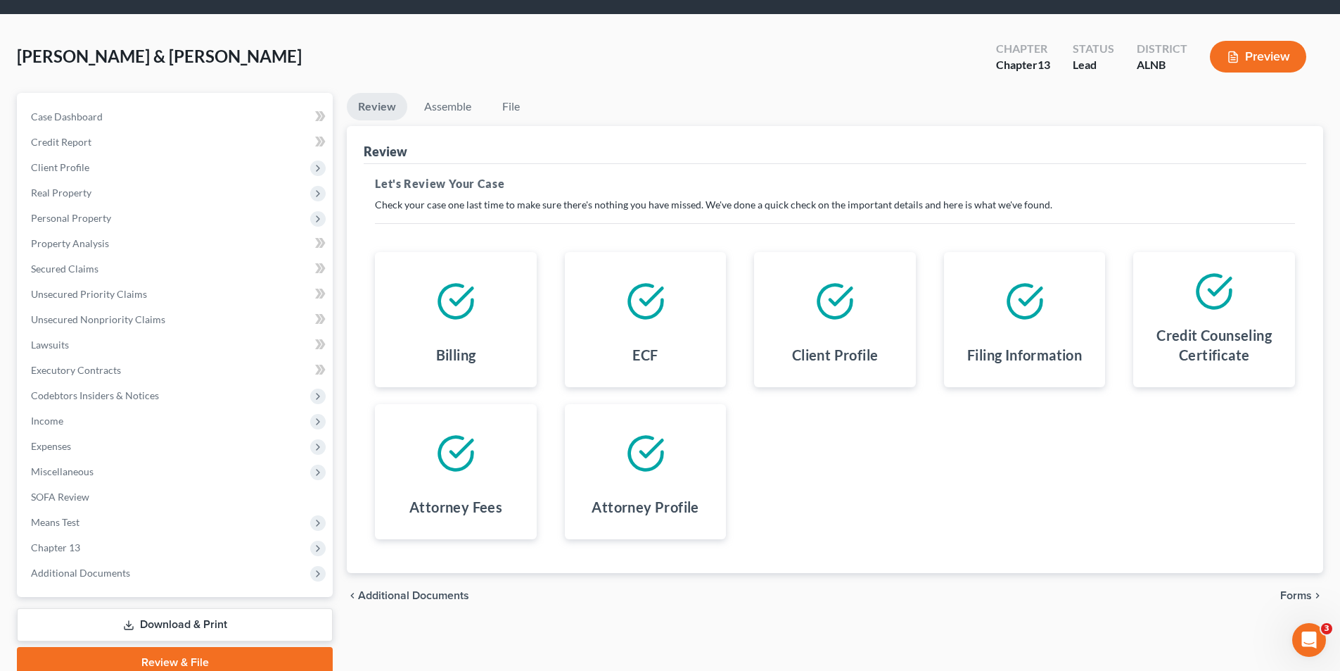
scroll to position [103, 0]
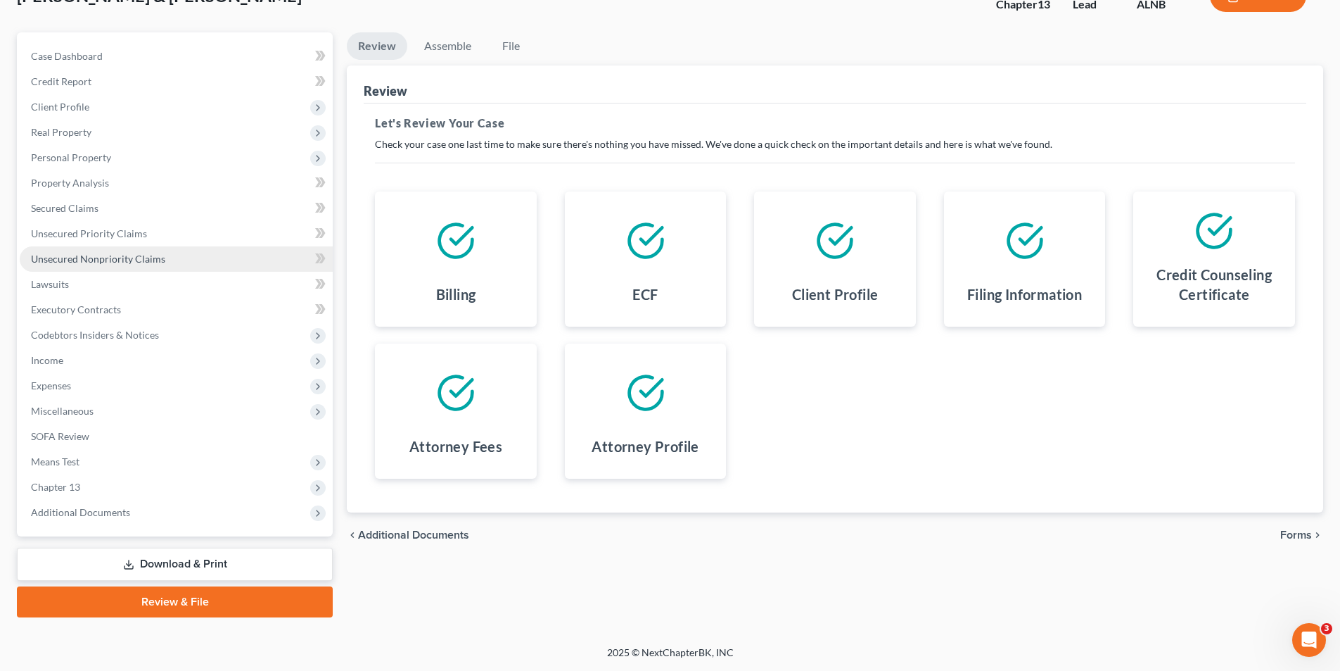
click at [116, 255] on span "Unsecured Nonpriority Claims" at bounding box center [98, 259] width 134 height 12
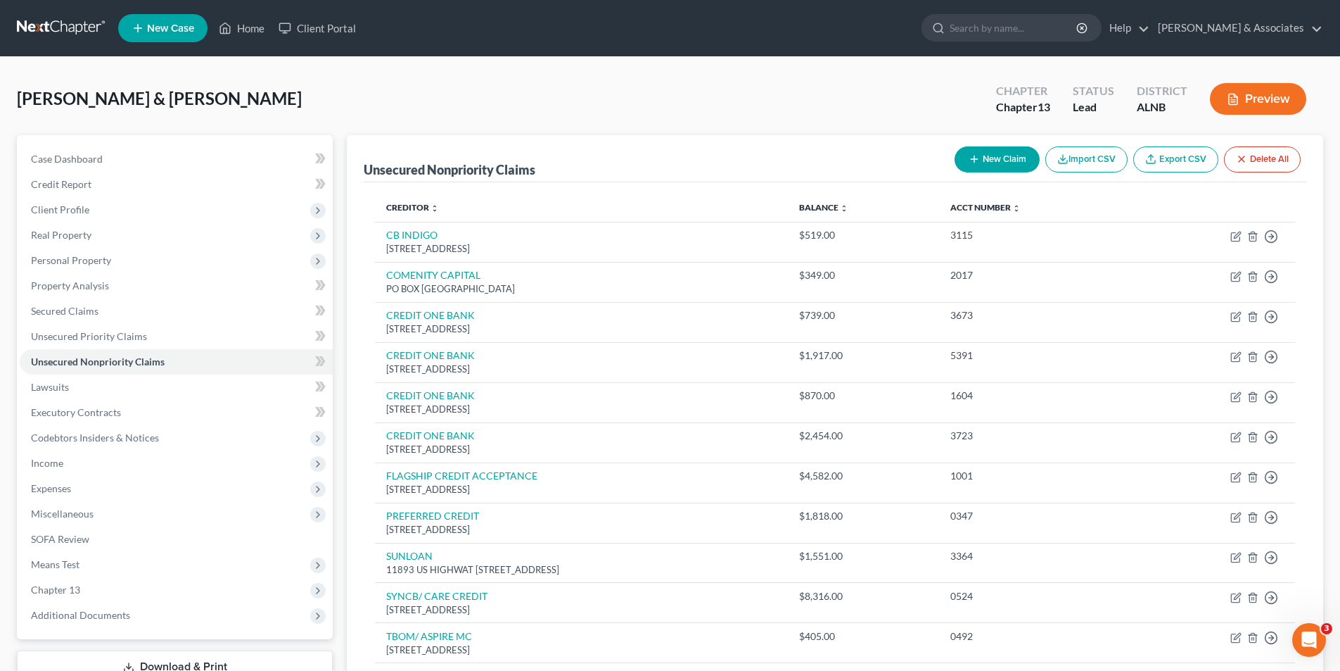
click at [998, 154] on button "New Claim" at bounding box center [997, 159] width 85 height 26
select select "2"
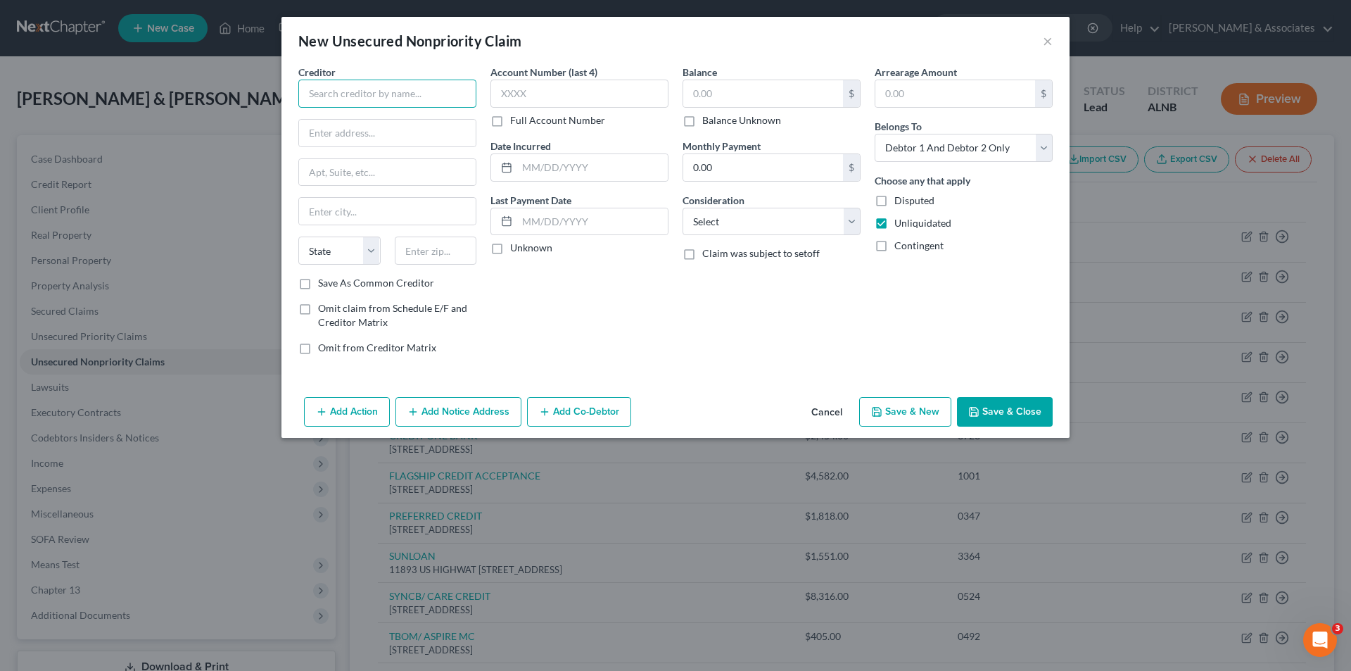
click at [343, 99] on input "text" at bounding box center [387, 94] width 178 height 28
type input "v"
type input "VirtuOx"
drag, startPoint x: 374, startPoint y: 131, endPoint x: 406, endPoint y: 122, distance: 33.0
click at [374, 131] on input "text" at bounding box center [387, 133] width 177 height 27
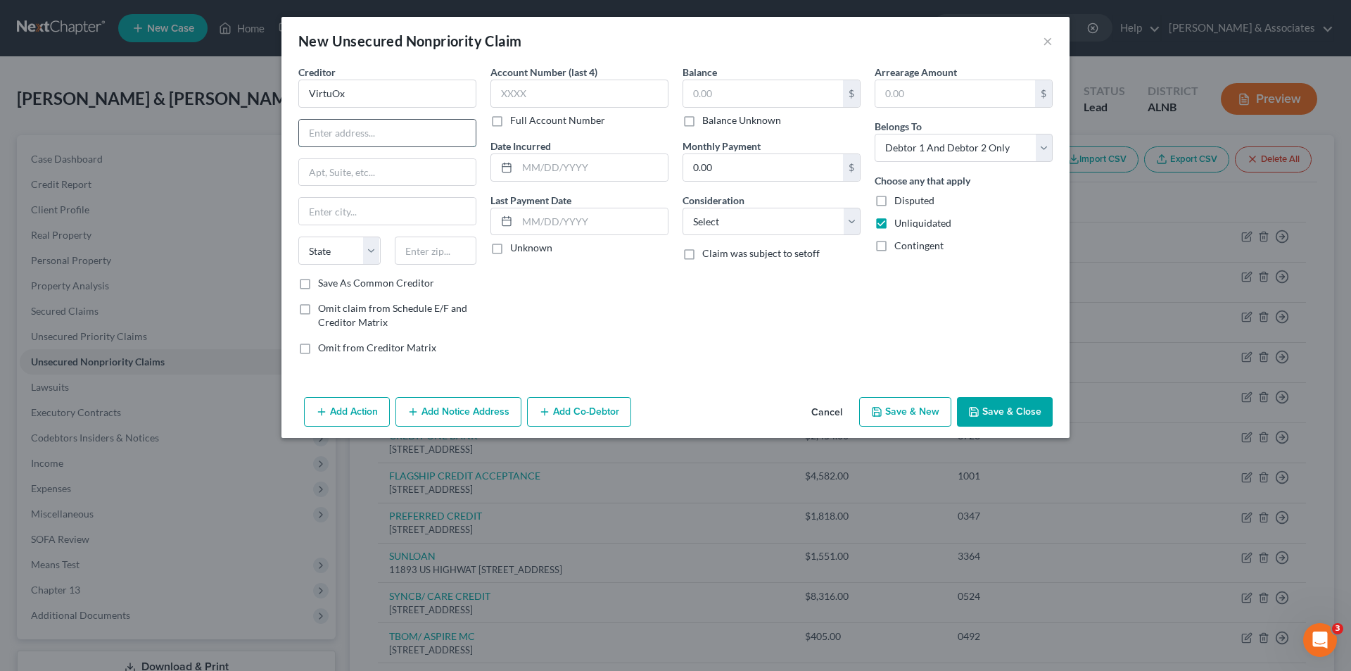
click at [362, 129] on input "text" at bounding box center [387, 133] width 177 height 27
type input "2014 Central Pkwy SW"
type input "Decatur"
click at [418, 254] on input "text" at bounding box center [436, 250] width 82 height 28
type input "35601"
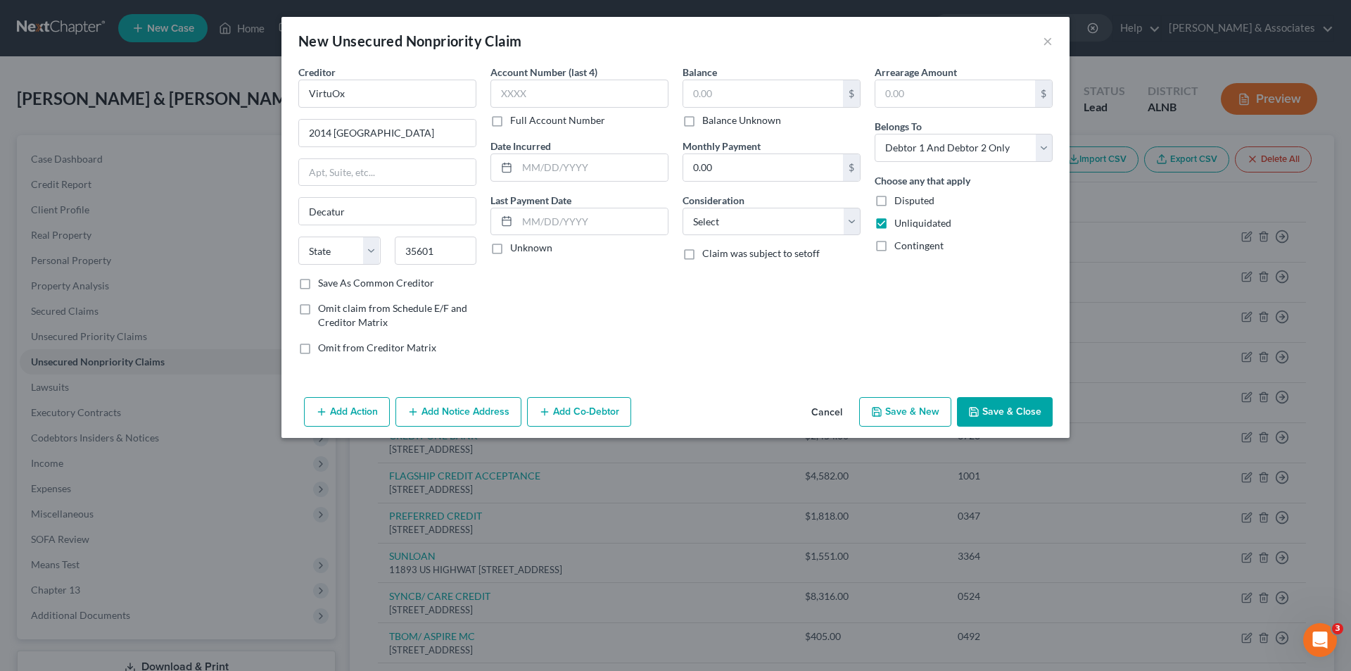
select select "0"
click at [575, 285] on div "Account Number (last 4) Full Account Number Date Incurred Last Payment Date Unk…" at bounding box center [579, 215] width 192 height 301
click at [318, 283] on label "Save As Common Creditor" at bounding box center [376, 283] width 116 height 14
click at [324, 283] on input "Save As Common Creditor" at bounding box center [328, 280] width 9 height 9
checkbox input "true"
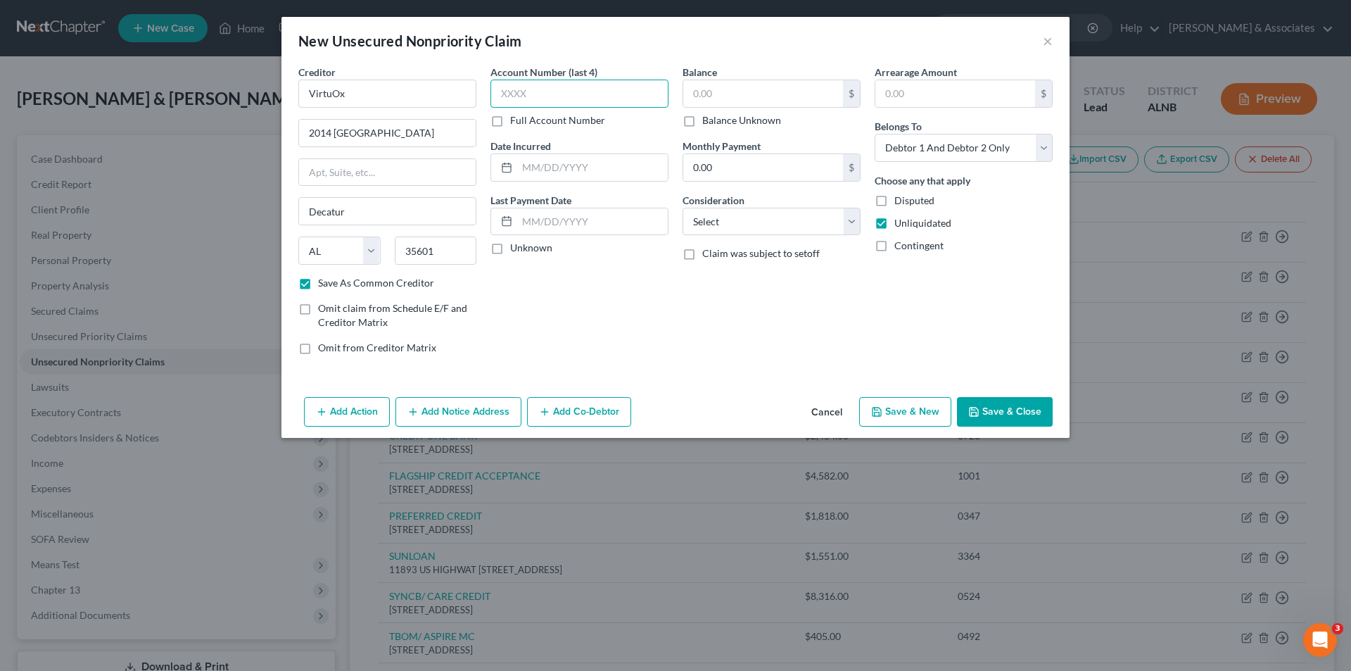
click at [531, 97] on input "text" at bounding box center [579, 94] width 178 height 28
drag, startPoint x: 534, startPoint y: 159, endPoint x: 542, endPoint y: 161, distance: 8.0
click at [534, 159] on input "text" at bounding box center [592, 167] width 151 height 27
drag, startPoint x: 521, startPoint y: 334, endPoint x: 551, endPoint y: 286, distance: 56.6
click at [521, 331] on div "Account Number (last 4) Full Account Number Date Incurred Last Payment Date Unk…" at bounding box center [579, 215] width 192 height 301
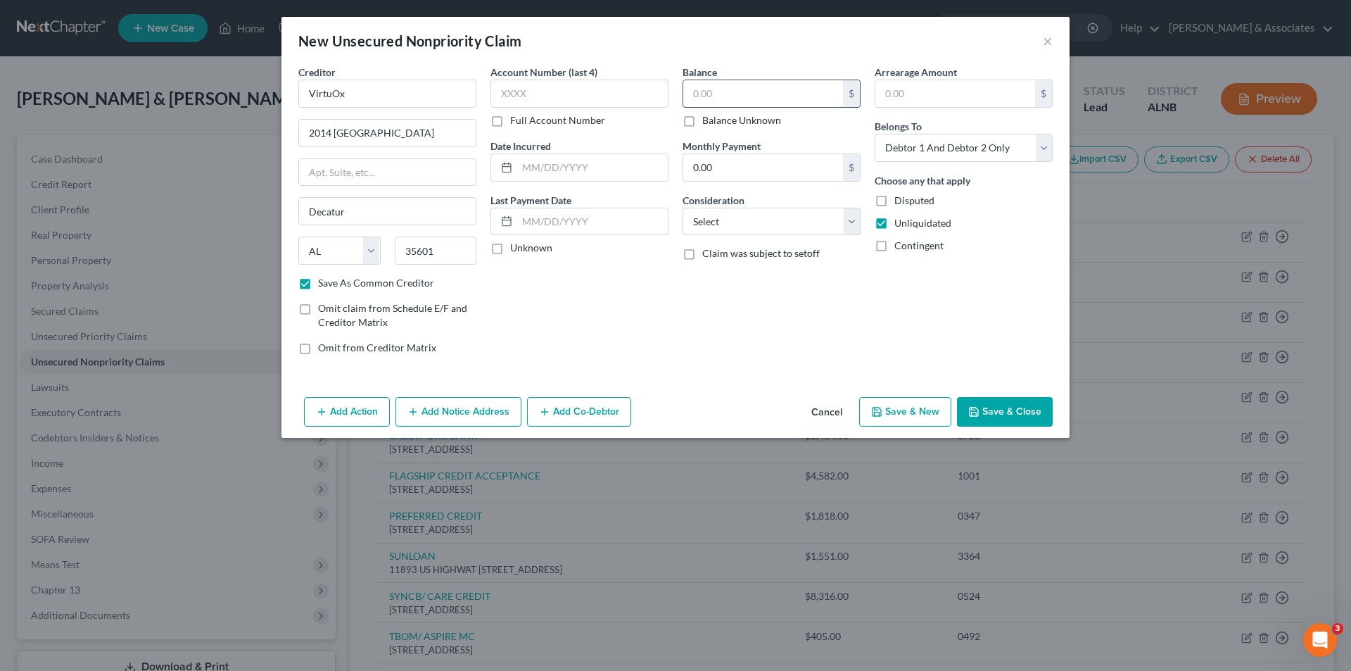
click at [711, 95] on input "text" at bounding box center [763, 93] width 160 height 27
drag, startPoint x: 711, startPoint y: 87, endPoint x: 725, endPoint y: 87, distance: 14.8
click at [711, 87] on input "text" at bounding box center [763, 93] width 160 height 27
click at [702, 122] on label "Balance Unknown" at bounding box center [741, 120] width 79 height 14
click at [708, 122] on input "Balance Unknown" at bounding box center [712, 117] width 9 height 9
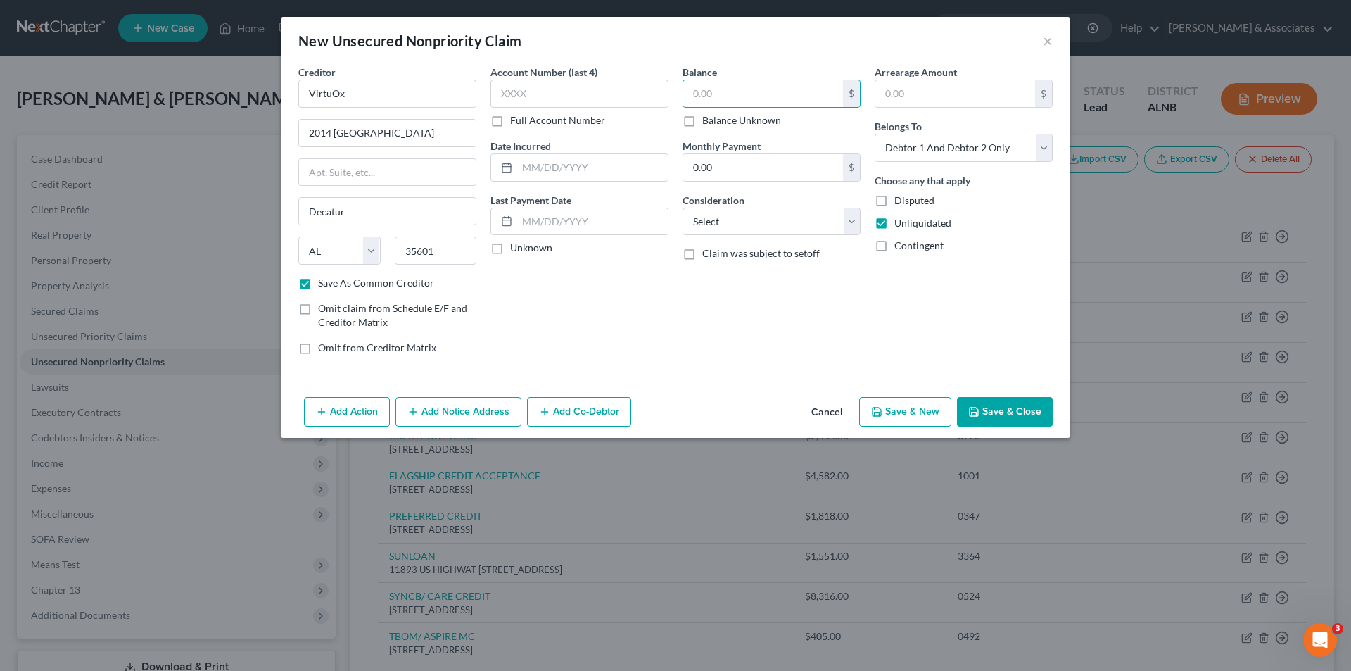
checkbox input "true"
type input "0.00"
click at [1006, 414] on button "Save & Close" at bounding box center [1005, 412] width 96 height 30
checkbox input "false"
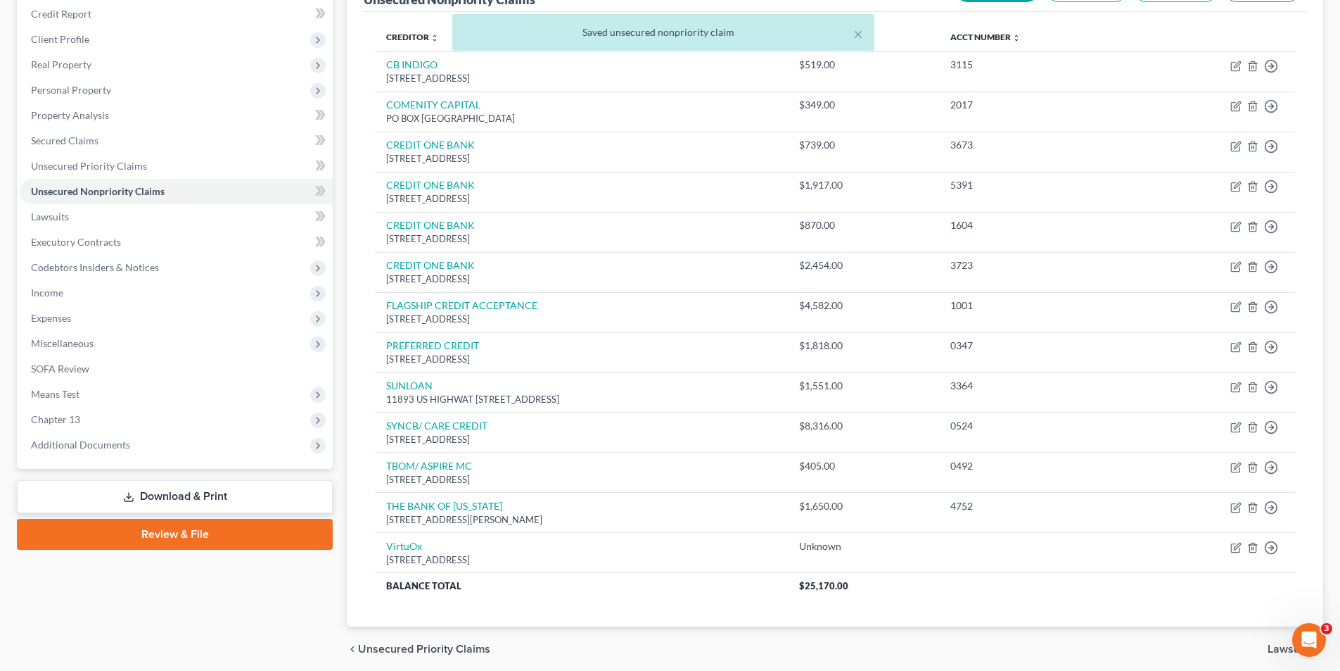
scroll to position [211, 0]
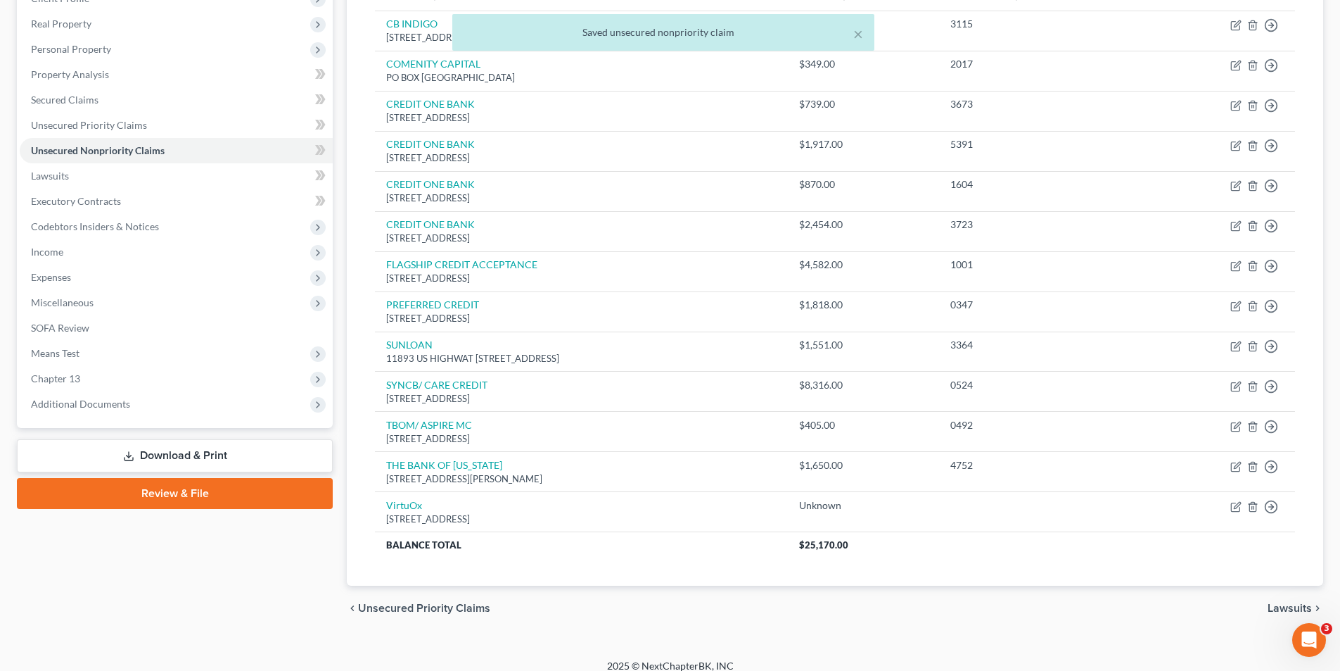
drag, startPoint x: 187, startPoint y: 492, endPoint x: 490, endPoint y: 421, distance: 311.3
click at [189, 490] on link "Review & File" at bounding box center [175, 493] width 316 height 31
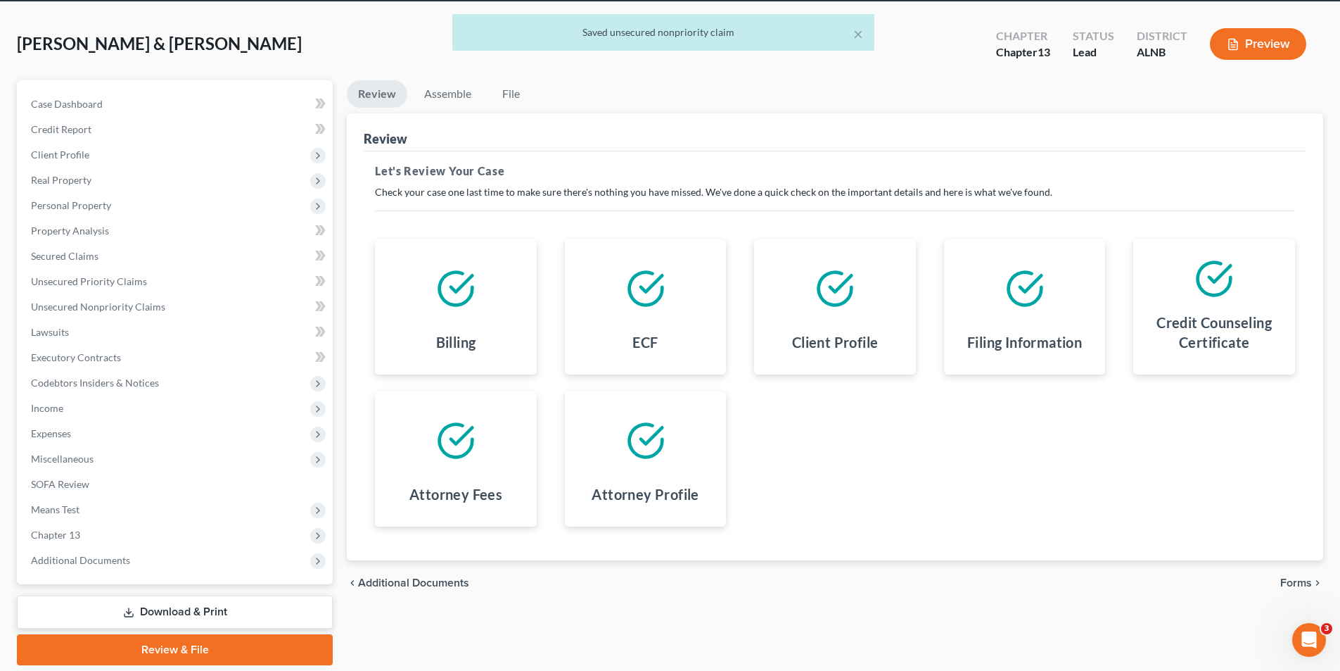
scroll to position [103, 0]
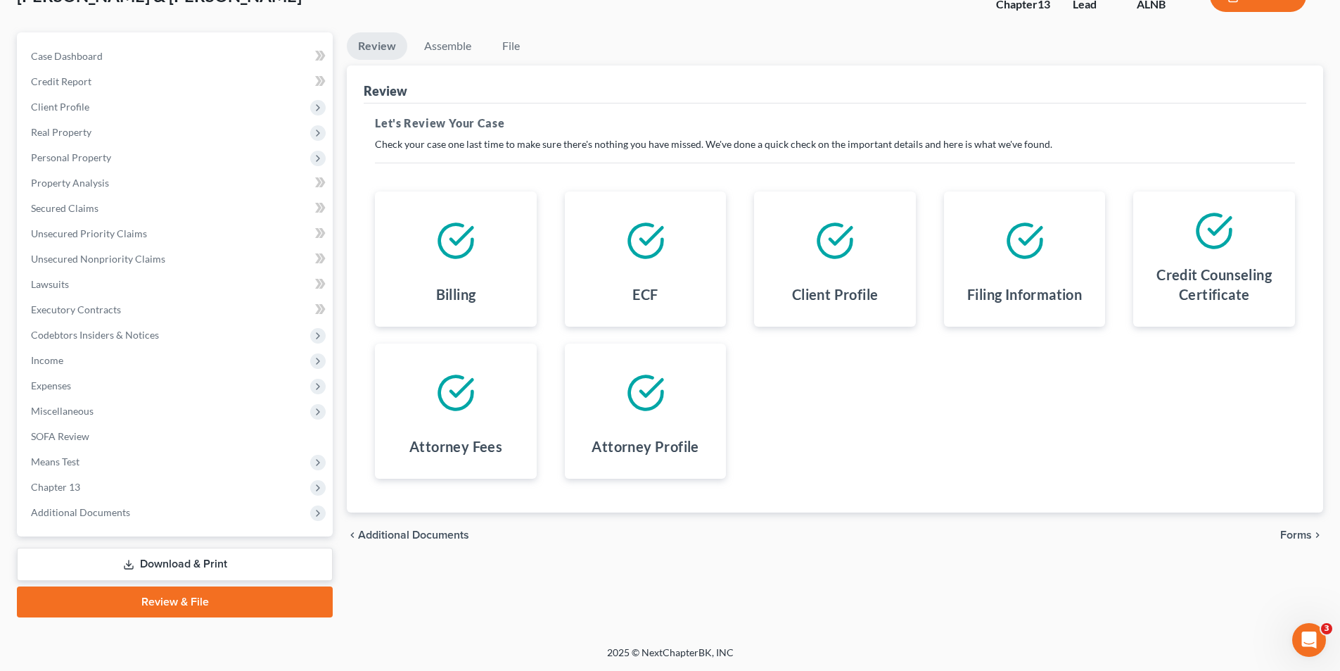
click at [1305, 539] on span "Forms" at bounding box center [1297, 534] width 32 height 11
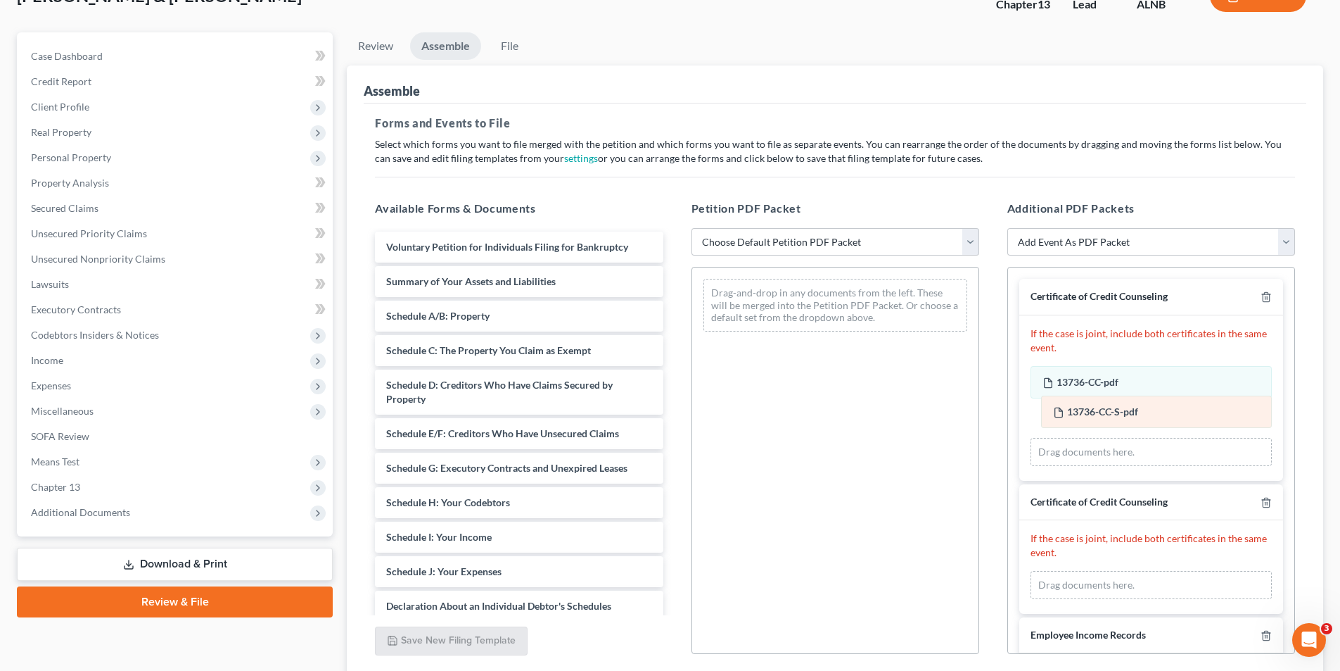
drag, startPoint x: 1107, startPoint y: 550, endPoint x: 1117, endPoint y: 407, distance: 142.5
click at [1117, 571] on div "13736-CC-S-pdf Amended 13736-CC-S-pdf 13736-CC-S-pdf Amended 13736-CC-S-pdf Dra…" at bounding box center [1151, 585] width 241 height 28
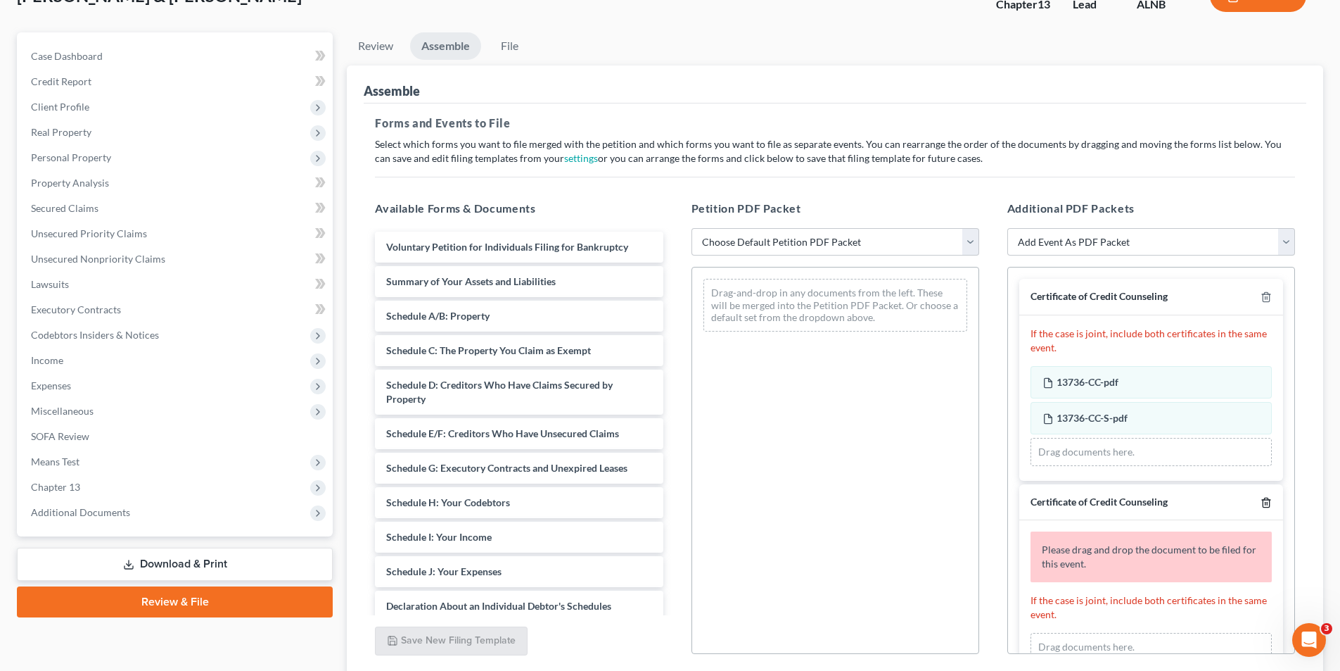
click at [1263, 499] on icon "button" at bounding box center [1266, 501] width 6 height 9
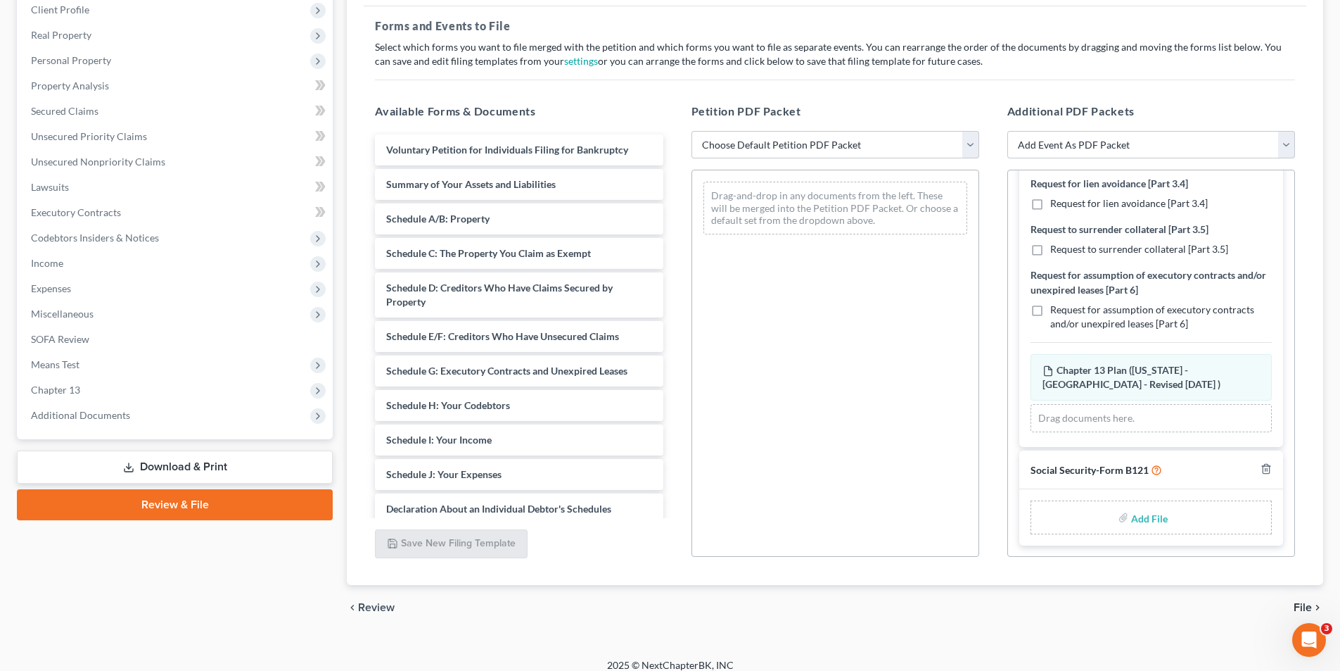
scroll to position [212, 0]
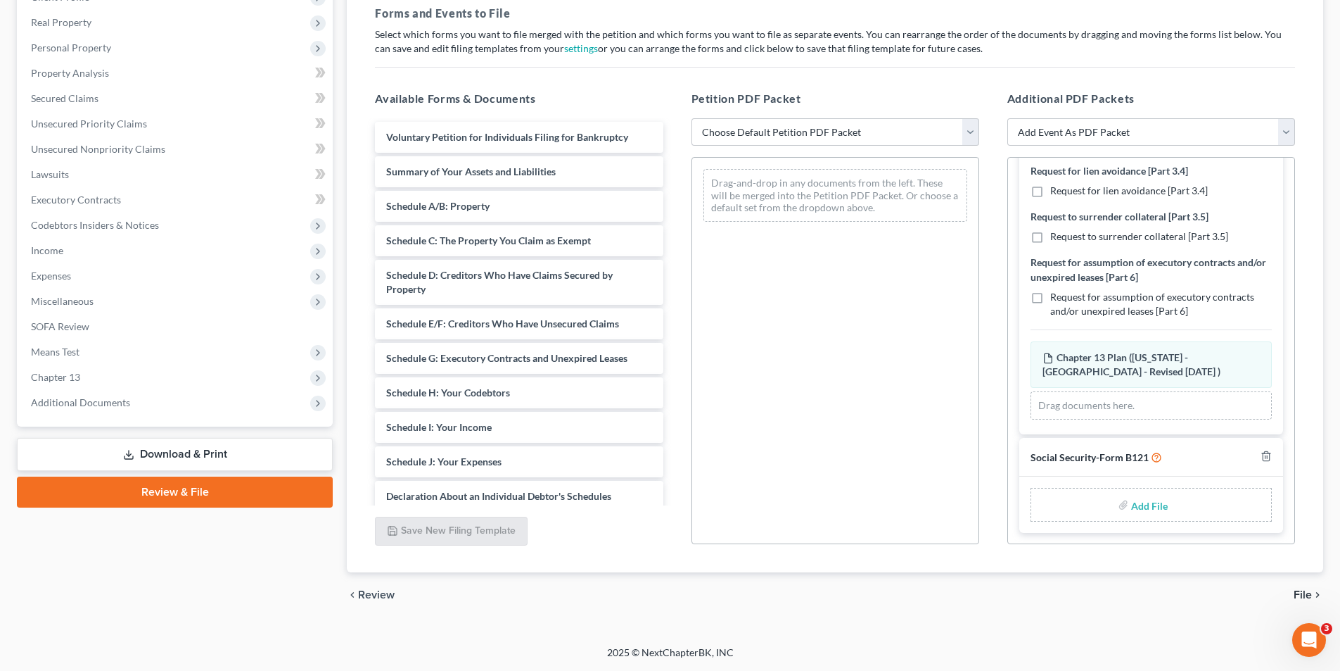
click at [1145, 503] on input "file" at bounding box center [1148, 504] width 34 height 25
type input "C:\fakepath\SIGNED SS FORM.pdf"
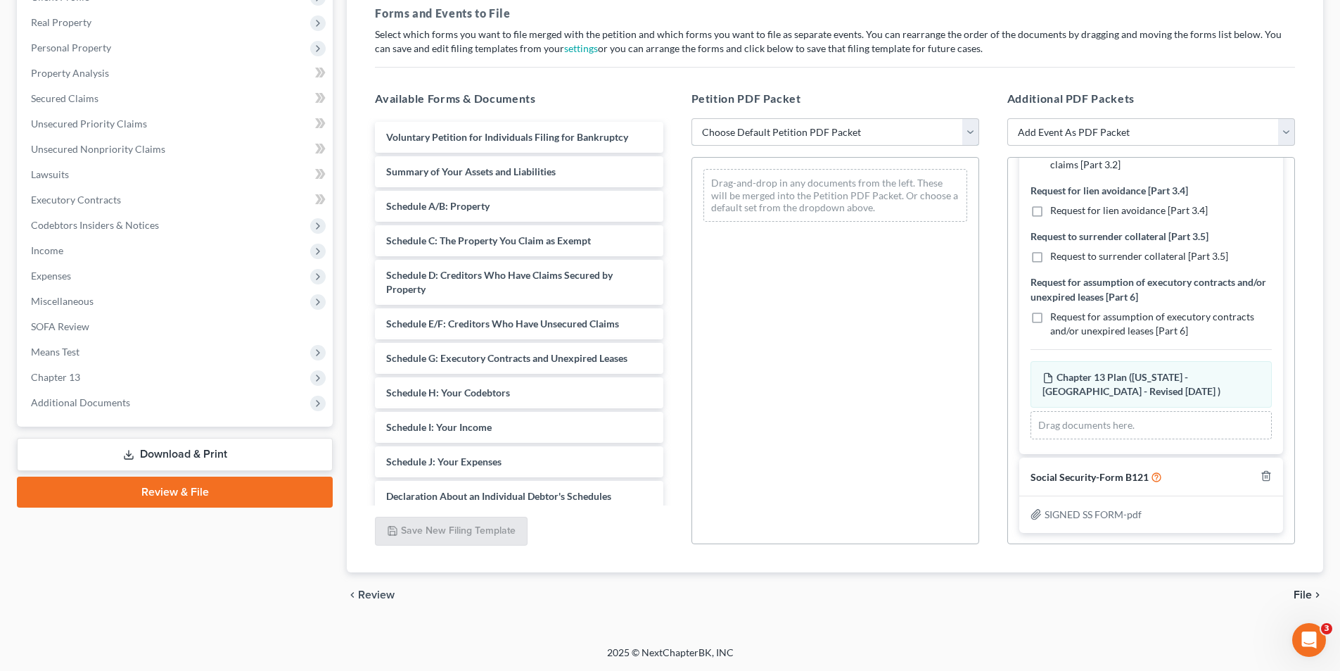
click at [791, 129] on select "Choose Default Petition PDF Packet Complete Bankruptcy Petition (all forms and …" at bounding box center [836, 132] width 288 height 28
select select "0"
click at [692, 118] on select "Choose Default Petition PDF Packet Complete Bankruptcy Petition (all forms and …" at bounding box center [836, 132] width 288 height 28
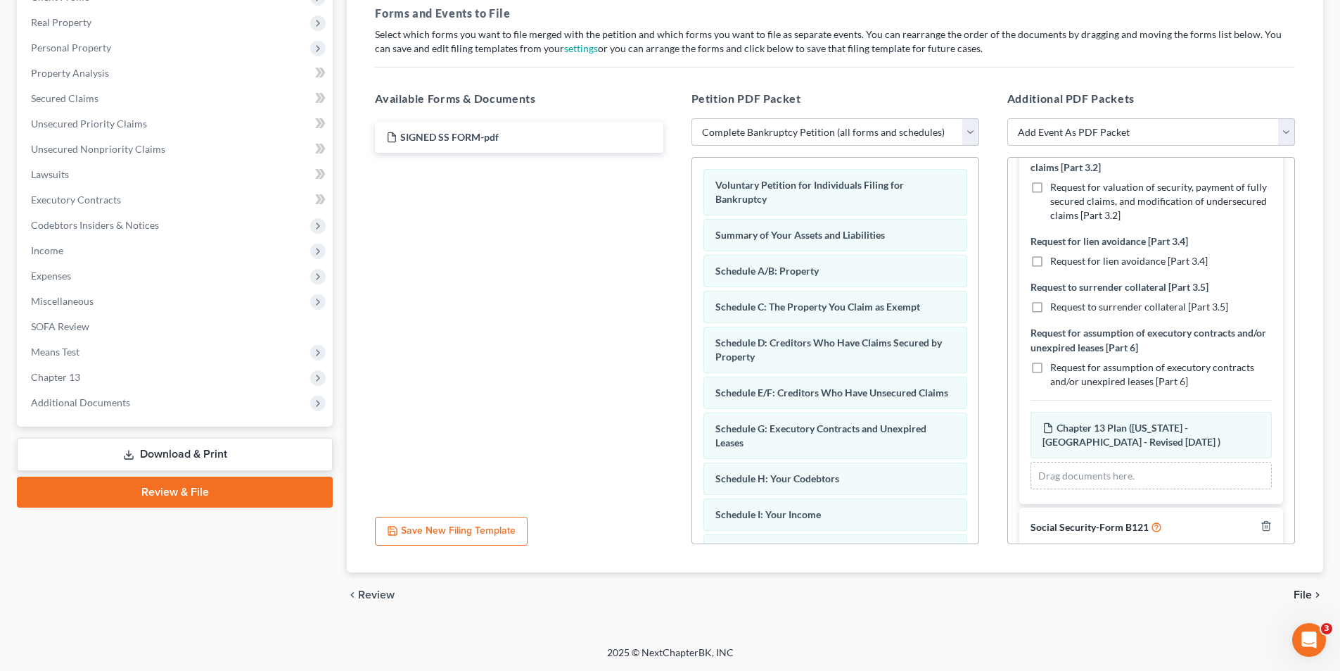
scroll to position [608, 0]
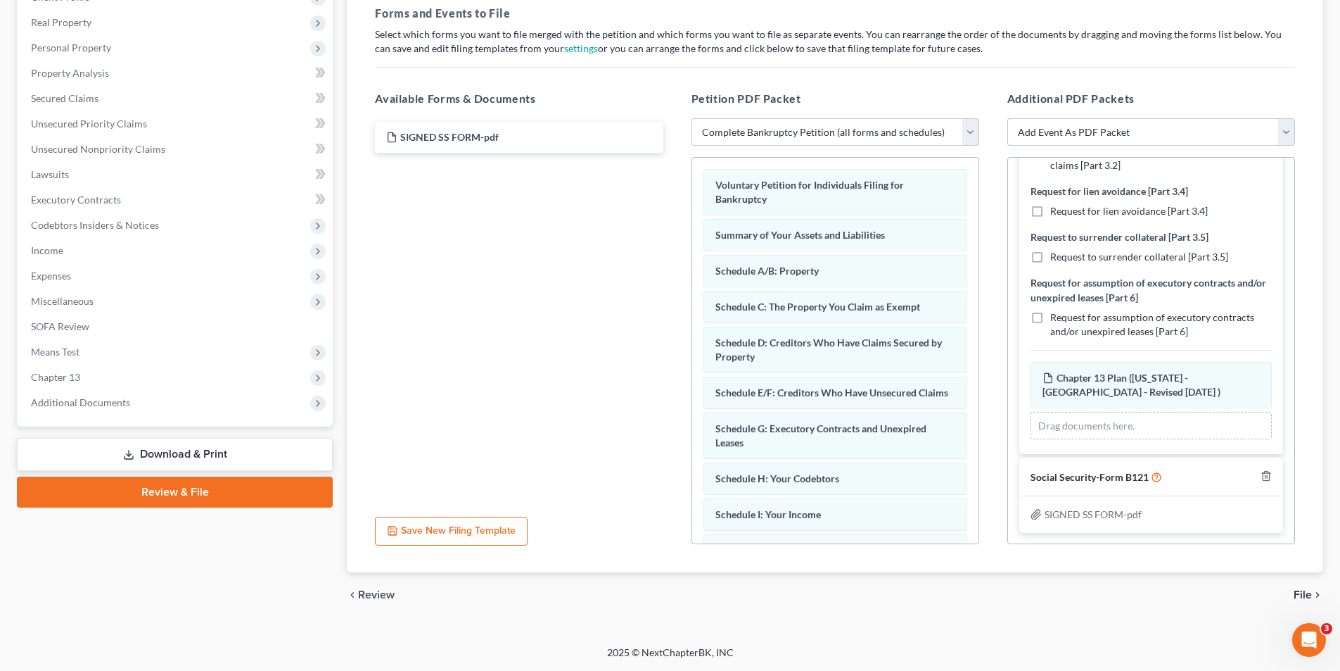
click at [1312, 593] on icon "chevron_right" at bounding box center [1317, 594] width 11 height 11
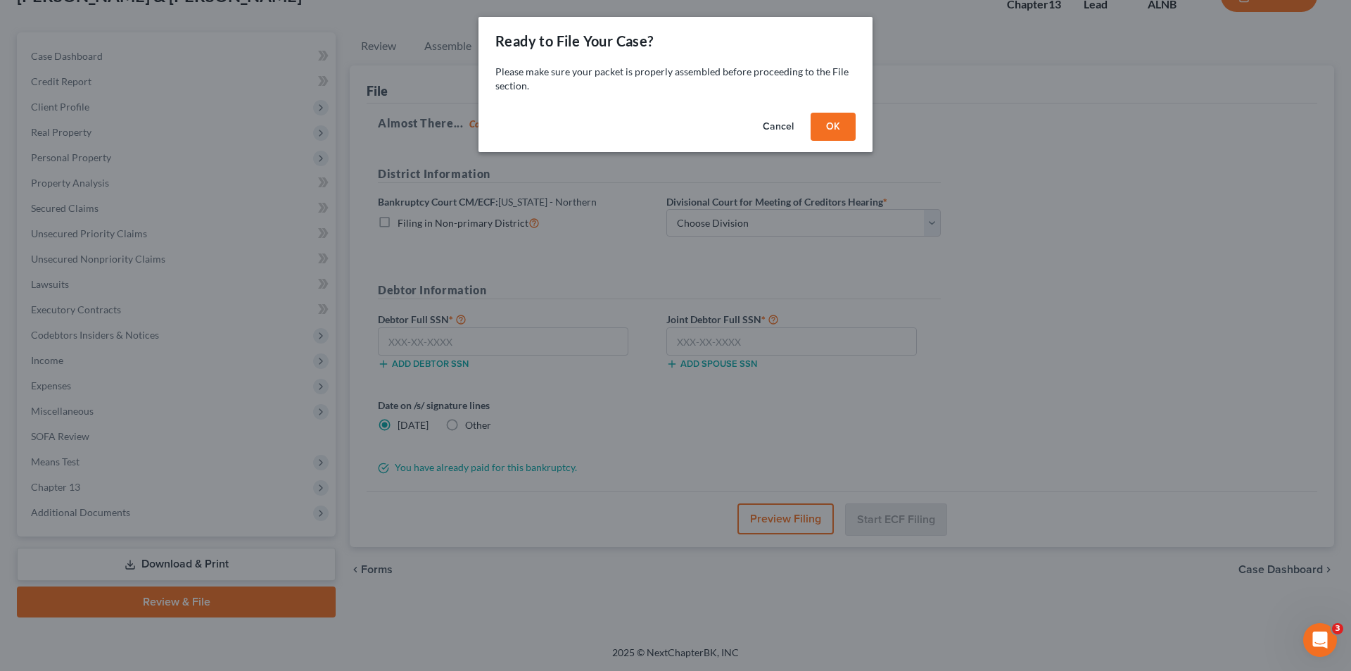
click at [838, 122] on button "OK" at bounding box center [833, 127] width 45 height 28
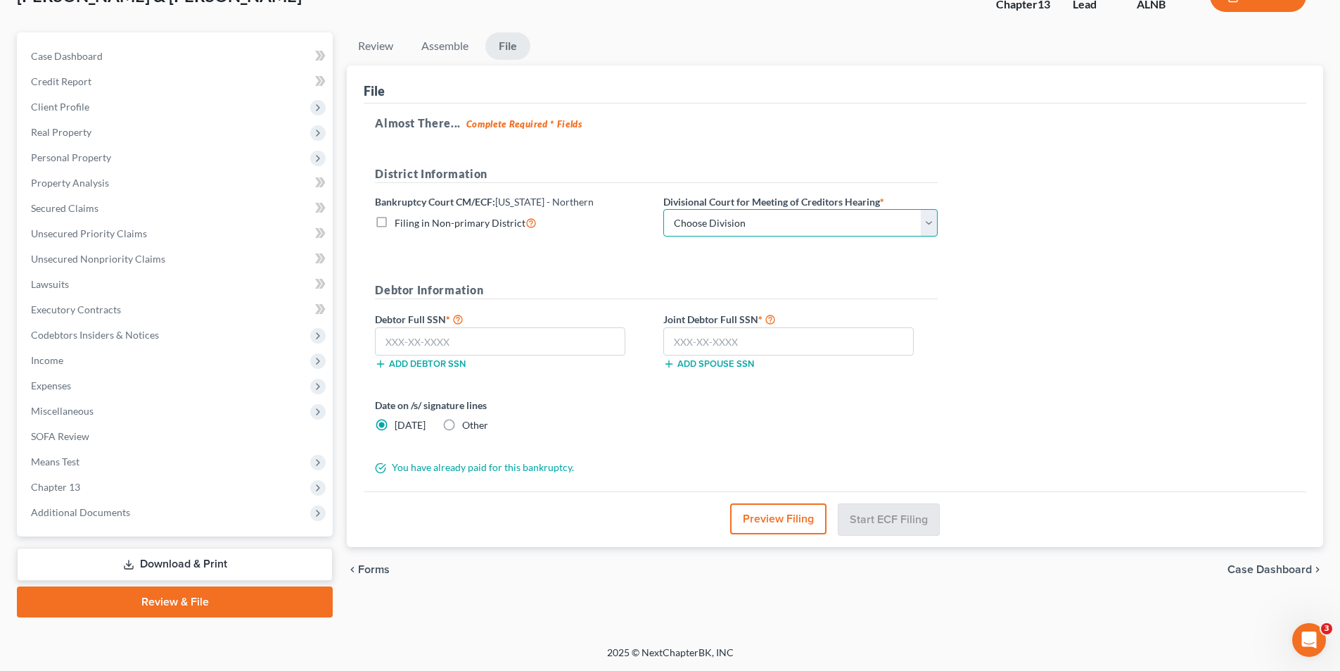
click at [732, 230] on select "Choose Division Anniston Birmingham Hunstville Tuscaloosa" at bounding box center [801, 223] width 274 height 28
select select "2"
click at [664, 209] on select "Choose Division Anniston Birmingham Hunstville Tuscaloosa" at bounding box center [801, 223] width 274 height 28
click at [707, 225] on select "Choose Division Anniston Birmingham Hunstville Tuscaloosa" at bounding box center [801, 223] width 274 height 28
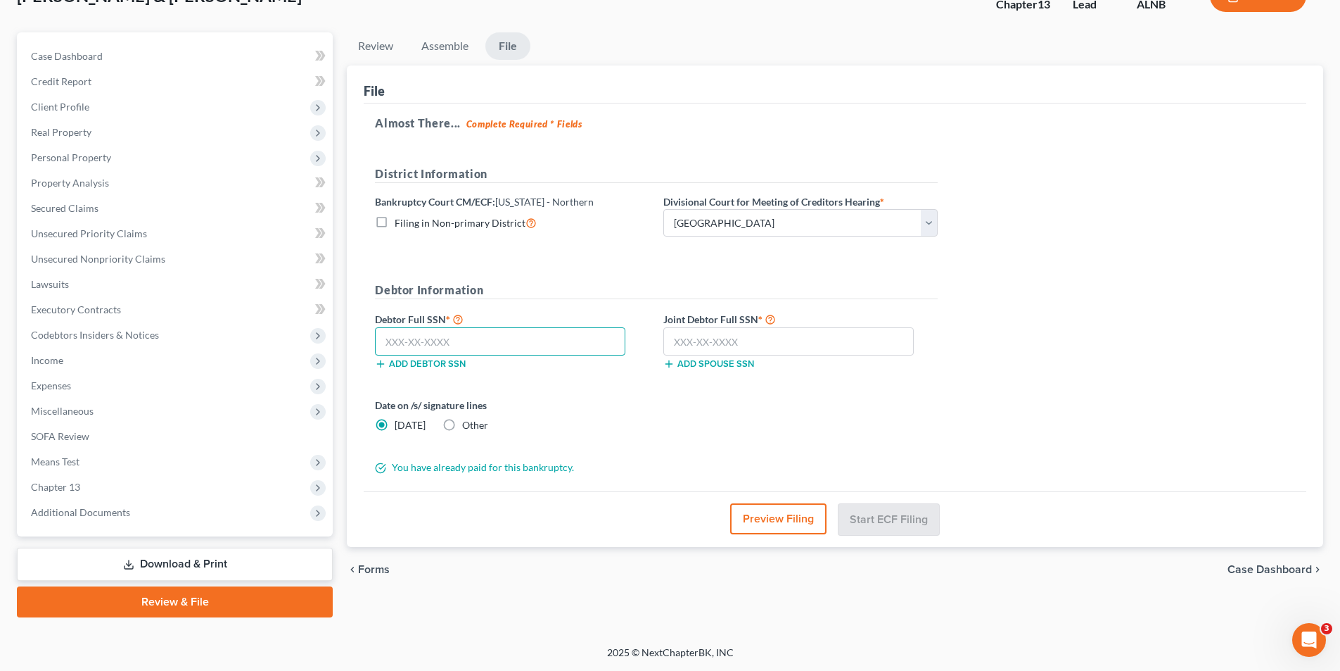
drag, startPoint x: 455, startPoint y: 338, endPoint x: 480, endPoint y: 333, distance: 25.3
click at [457, 338] on input "text" at bounding box center [500, 341] width 250 height 28
click at [213, 604] on link "Review & File" at bounding box center [175, 601] width 316 height 31
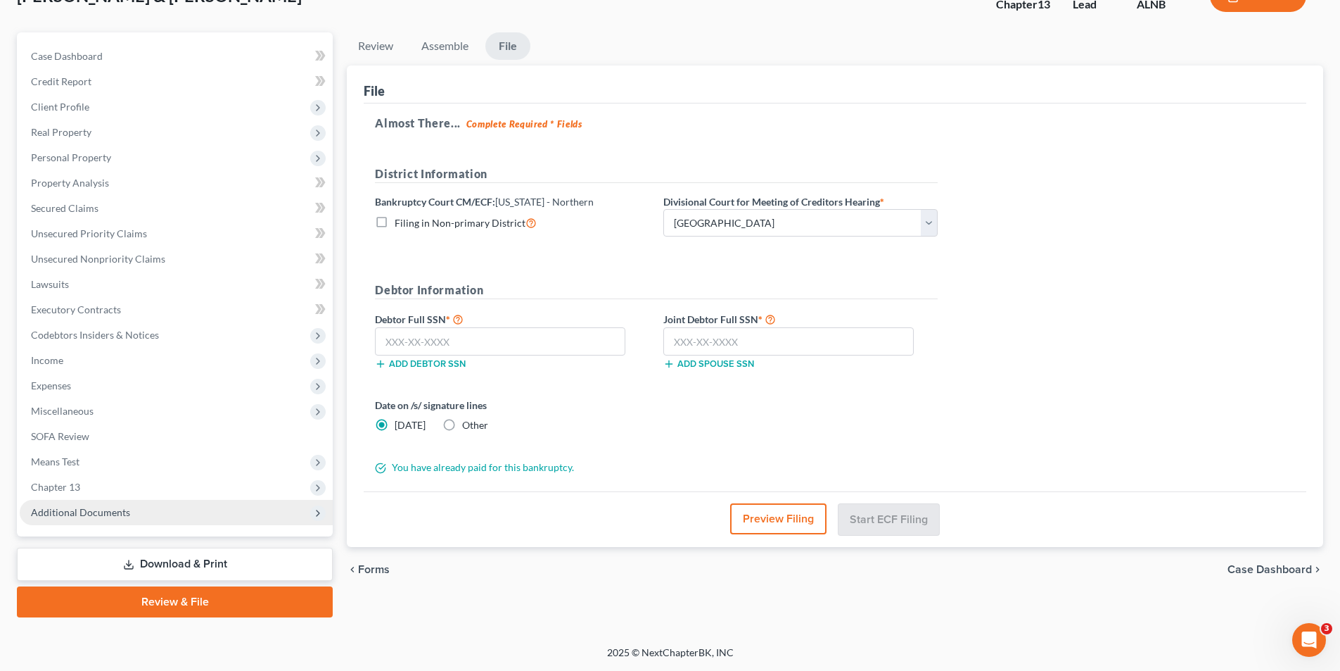
click at [80, 502] on span "Additional Documents" at bounding box center [176, 512] width 313 height 25
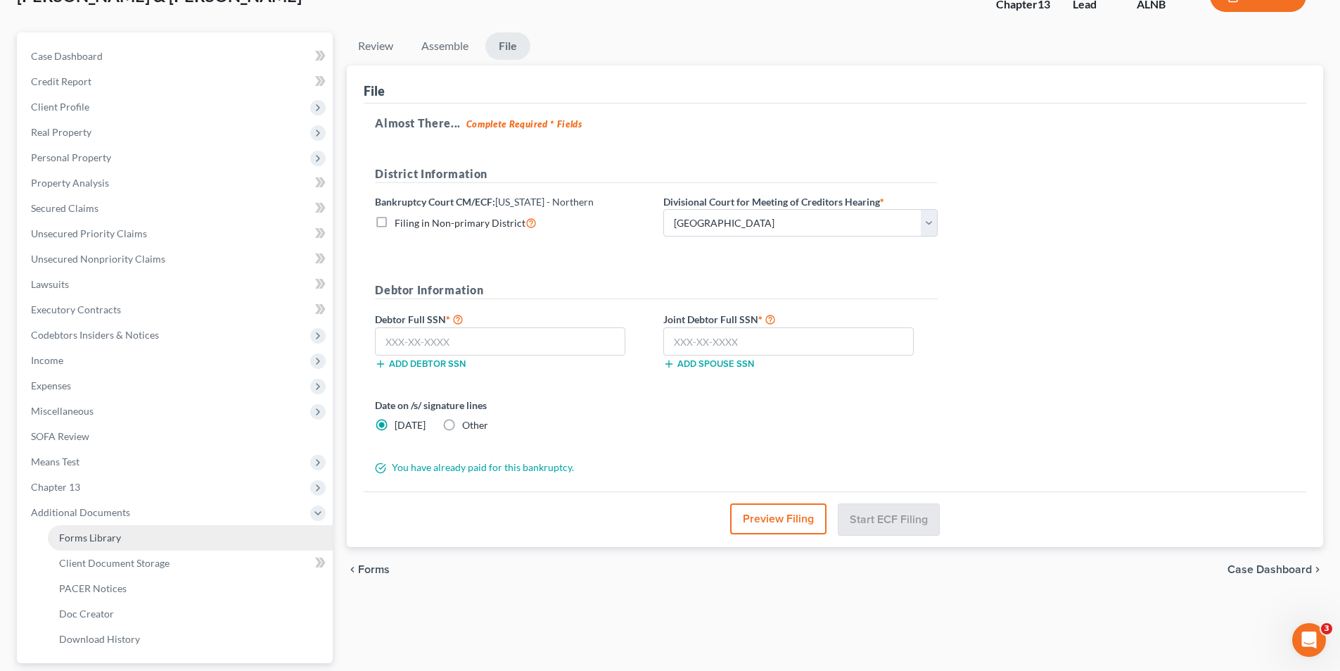
drag, startPoint x: 129, startPoint y: 531, endPoint x: 162, endPoint y: 542, distance: 34.3
click at [131, 531] on link "Forms Library" at bounding box center [190, 537] width 285 height 25
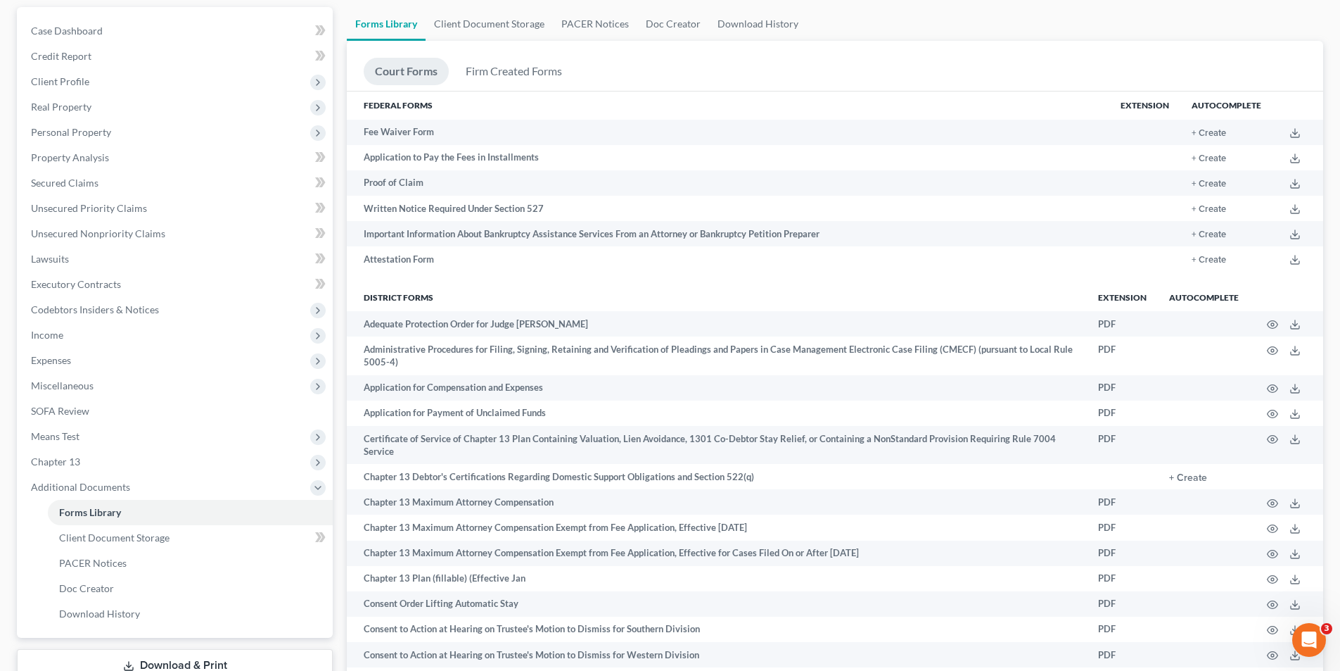
scroll to position [281, 0]
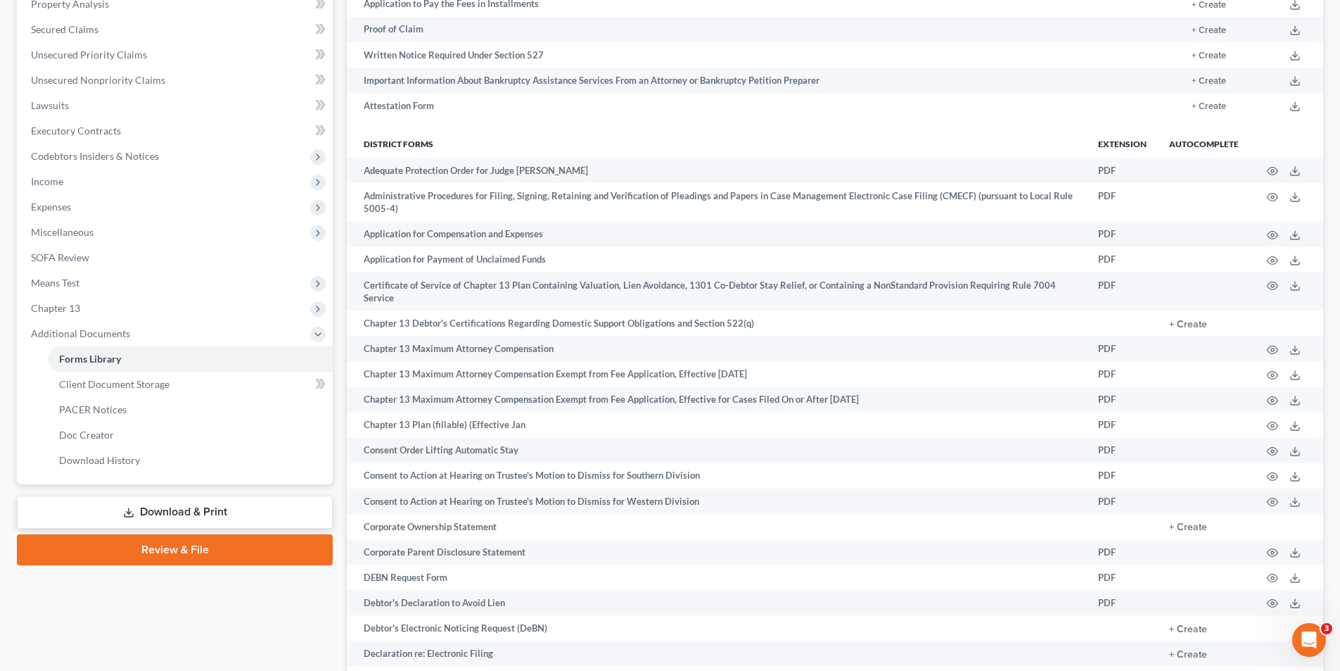
click at [182, 547] on link "Review & File" at bounding box center [175, 549] width 316 height 31
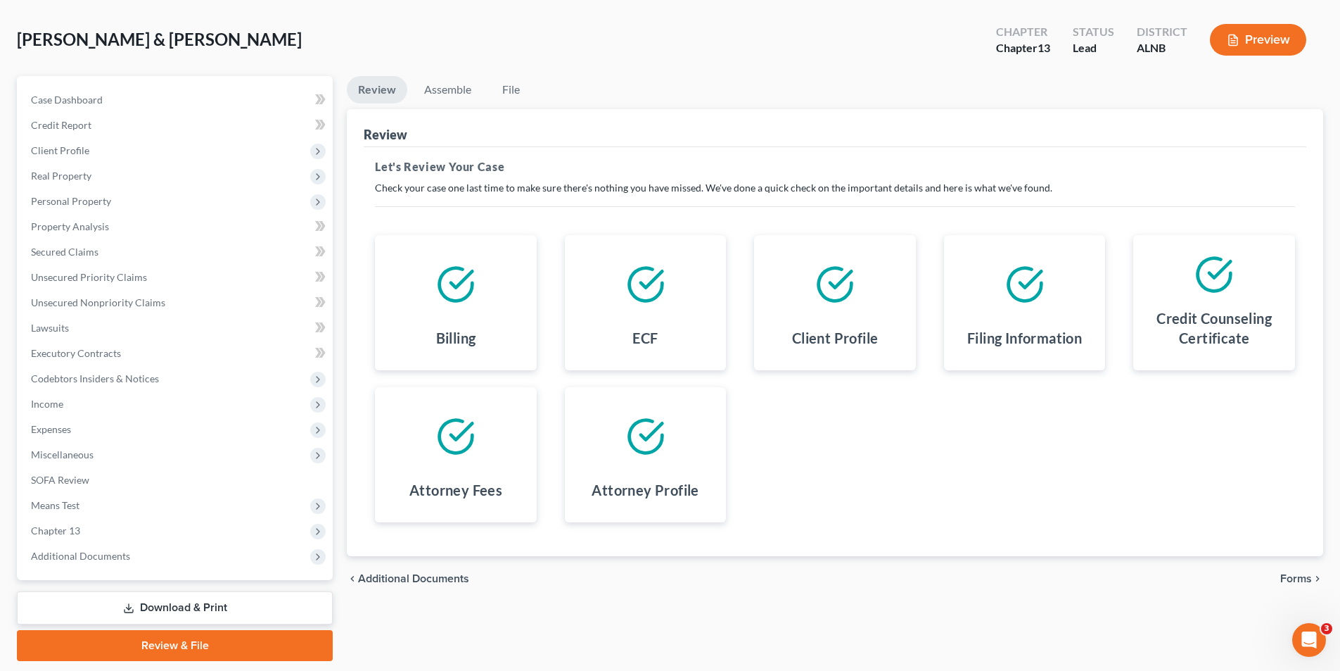
scroll to position [103, 0]
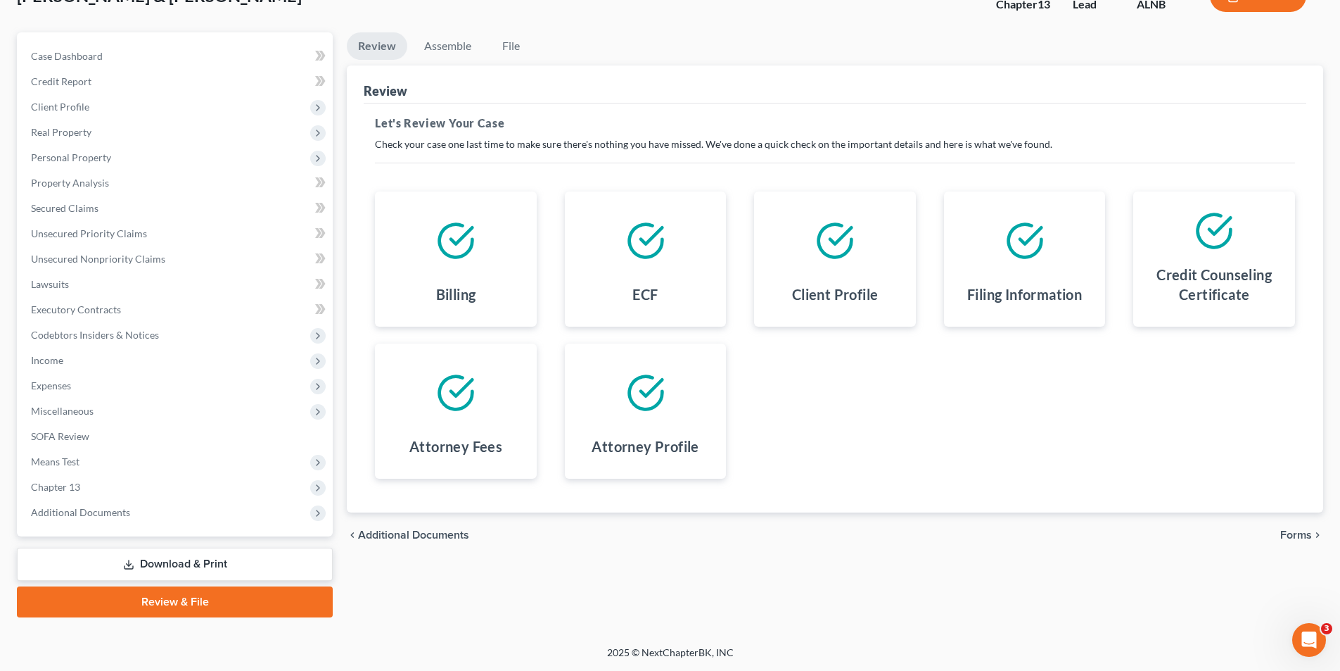
click at [1309, 531] on span "Forms" at bounding box center [1297, 534] width 32 height 11
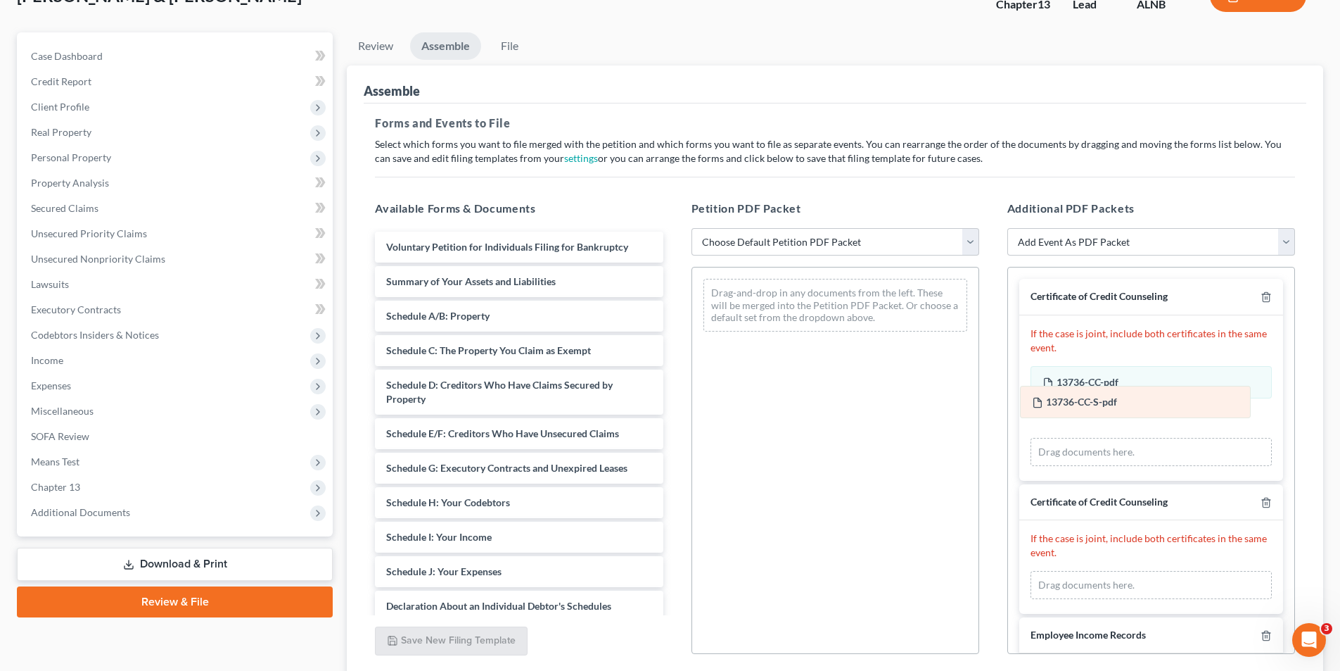
drag, startPoint x: 1106, startPoint y: 549, endPoint x: 1096, endPoint y: 400, distance: 149.5
click at [1096, 571] on div "13736-CC-S-pdf Amended 13736-CC-S-pdf 13736-CC-S-pdf Amended 13736-CC-S-pdf Dra…" at bounding box center [1151, 585] width 241 height 28
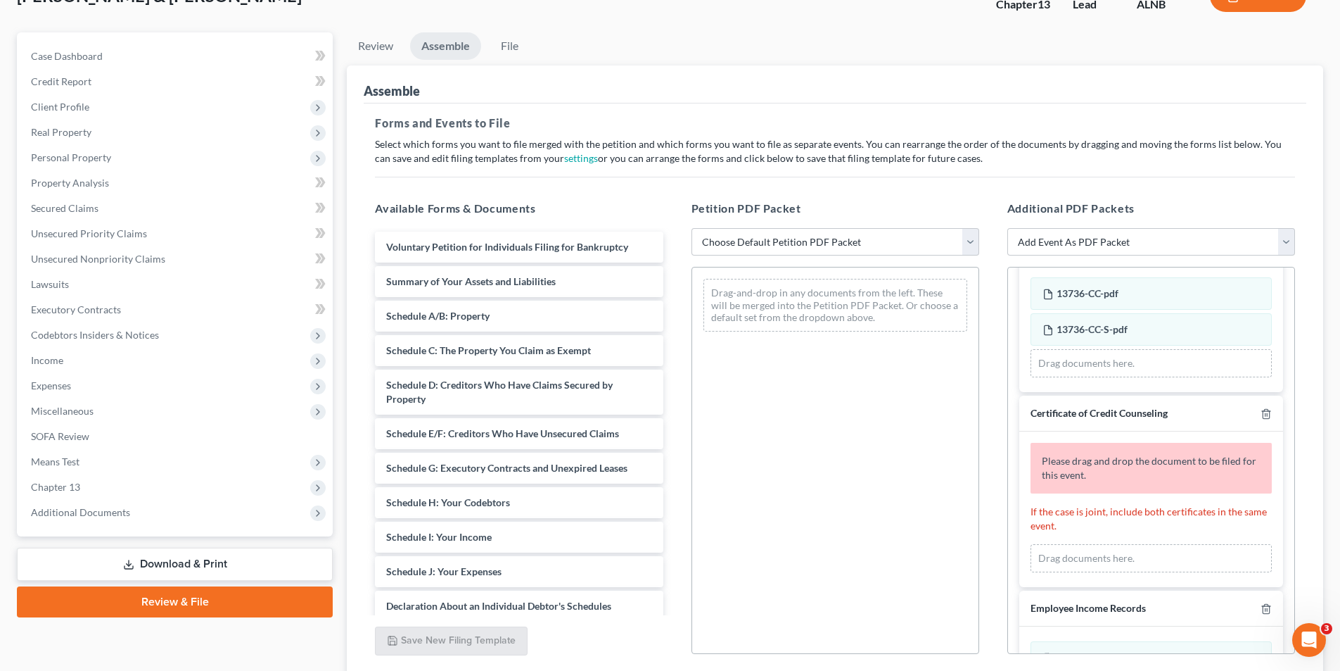
scroll to position [211, 0]
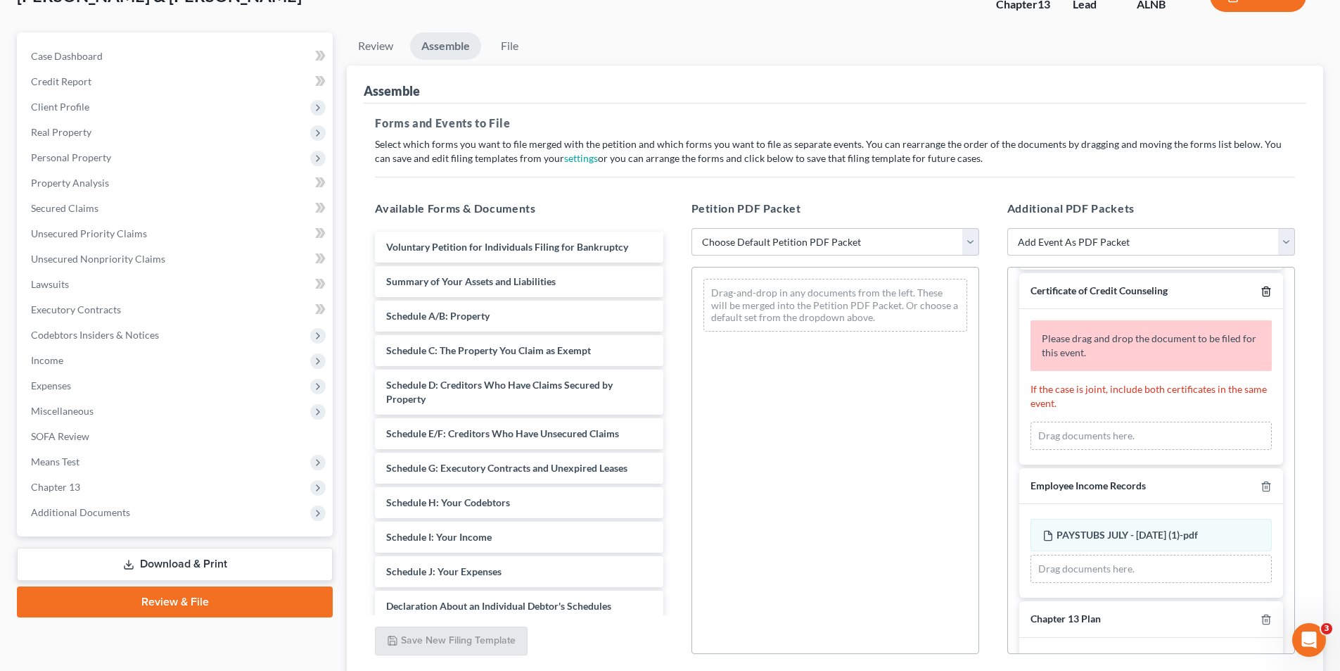
click at [1267, 293] on line "button" at bounding box center [1267, 292] width 0 height 3
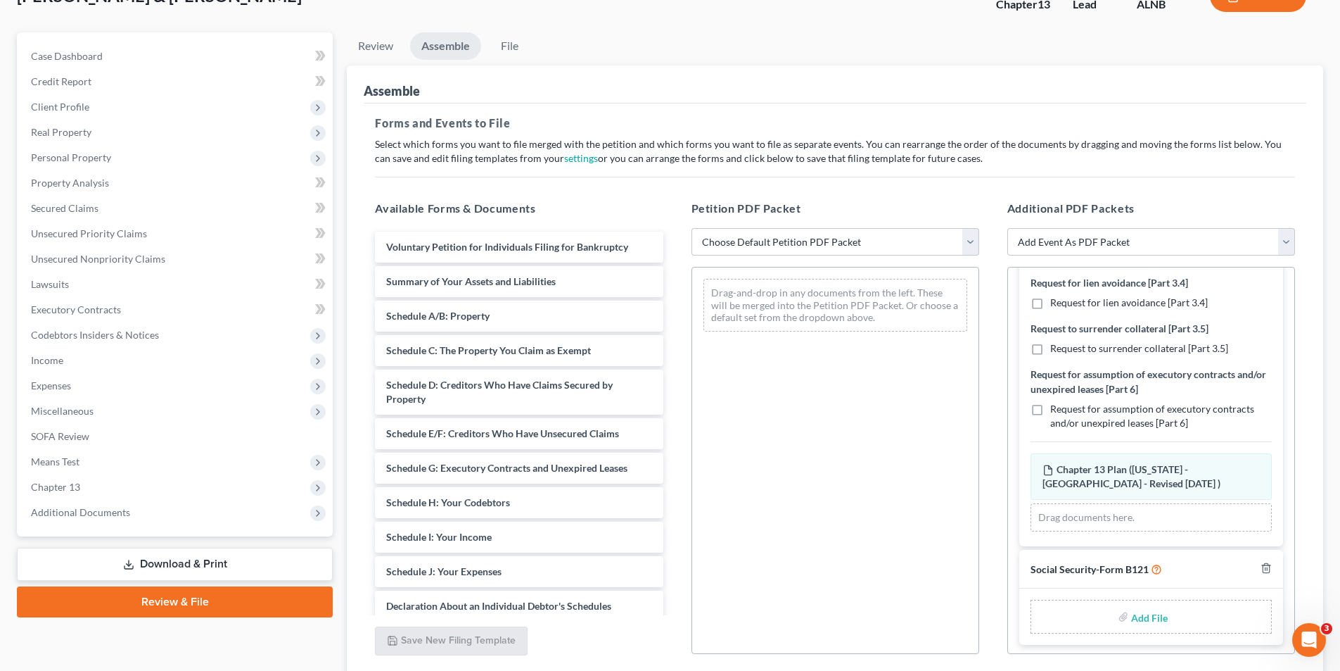
scroll to position [495, 0]
click at [1142, 616] on input "file" at bounding box center [1148, 614] width 34 height 25
type input "C:\fakepath\SS FORM SIGNED KING.pdf"
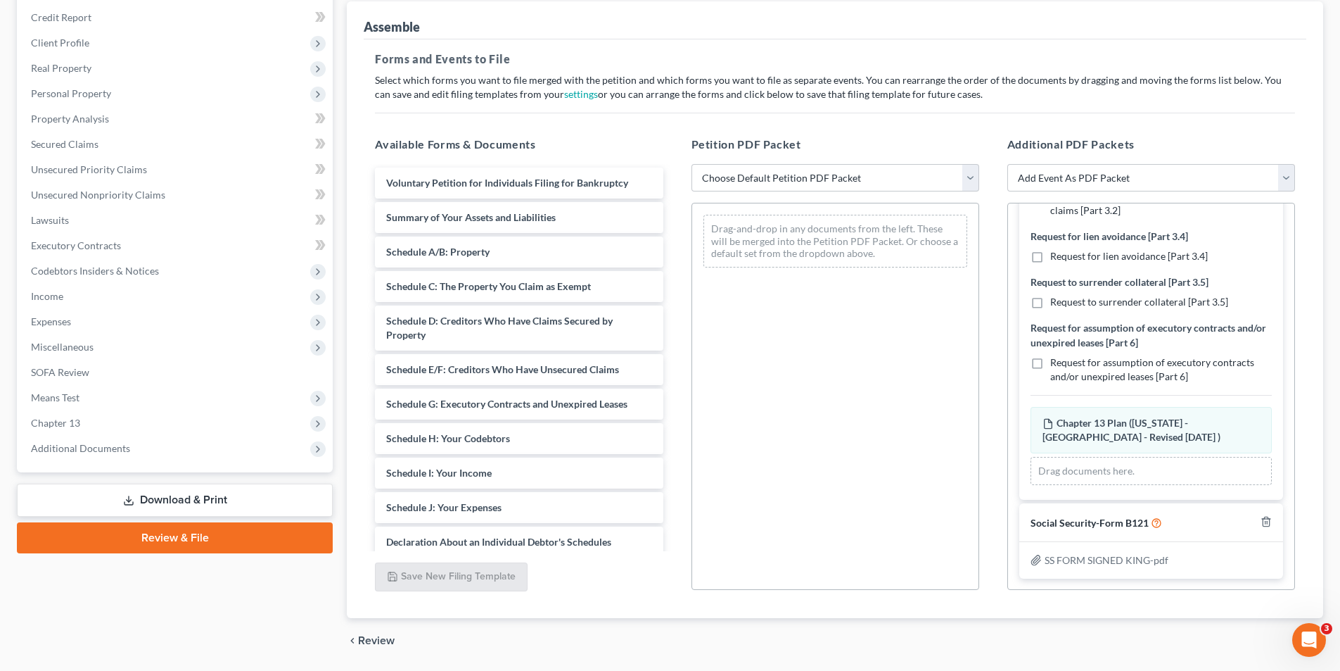
scroll to position [212, 0]
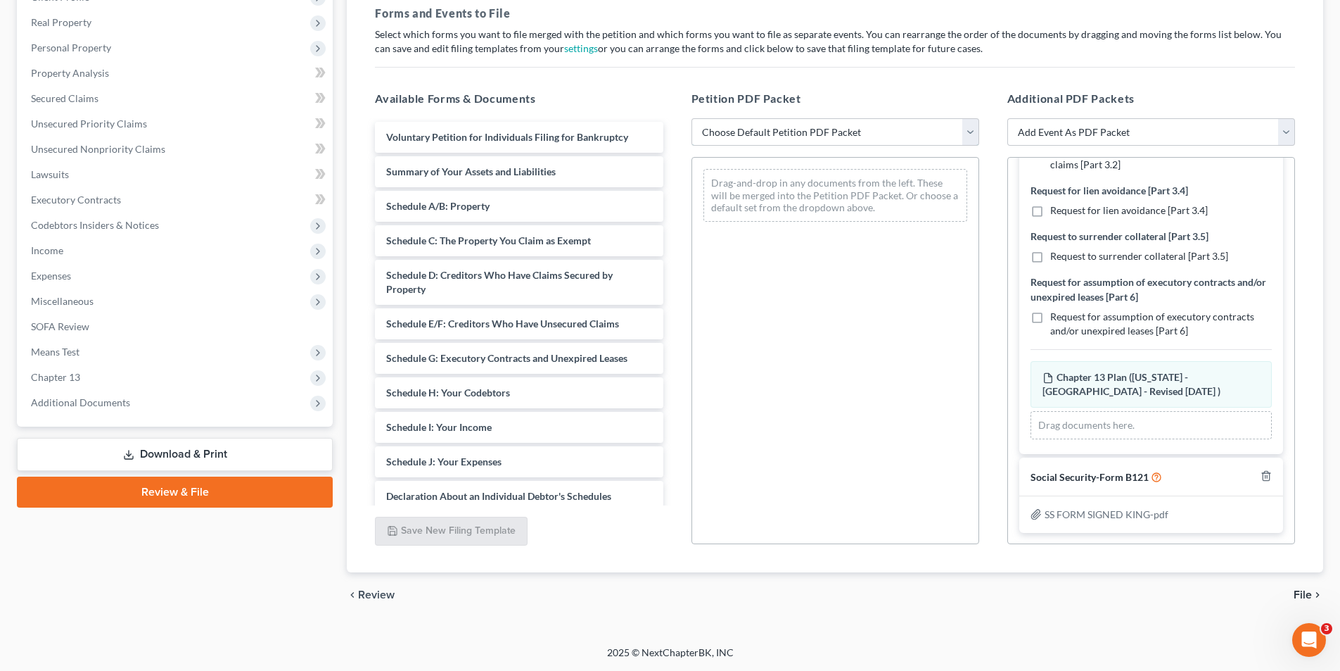
drag, startPoint x: 799, startPoint y: 129, endPoint x: 782, endPoint y: 144, distance: 22.9
click at [794, 129] on select "Choose Default Petition PDF Packet Complete Bankruptcy Petition (all forms and …" at bounding box center [836, 132] width 288 height 28
select select "0"
click at [692, 118] on select "Choose Default Petition PDF Packet Complete Bankruptcy Petition (all forms and …" at bounding box center [836, 132] width 288 height 28
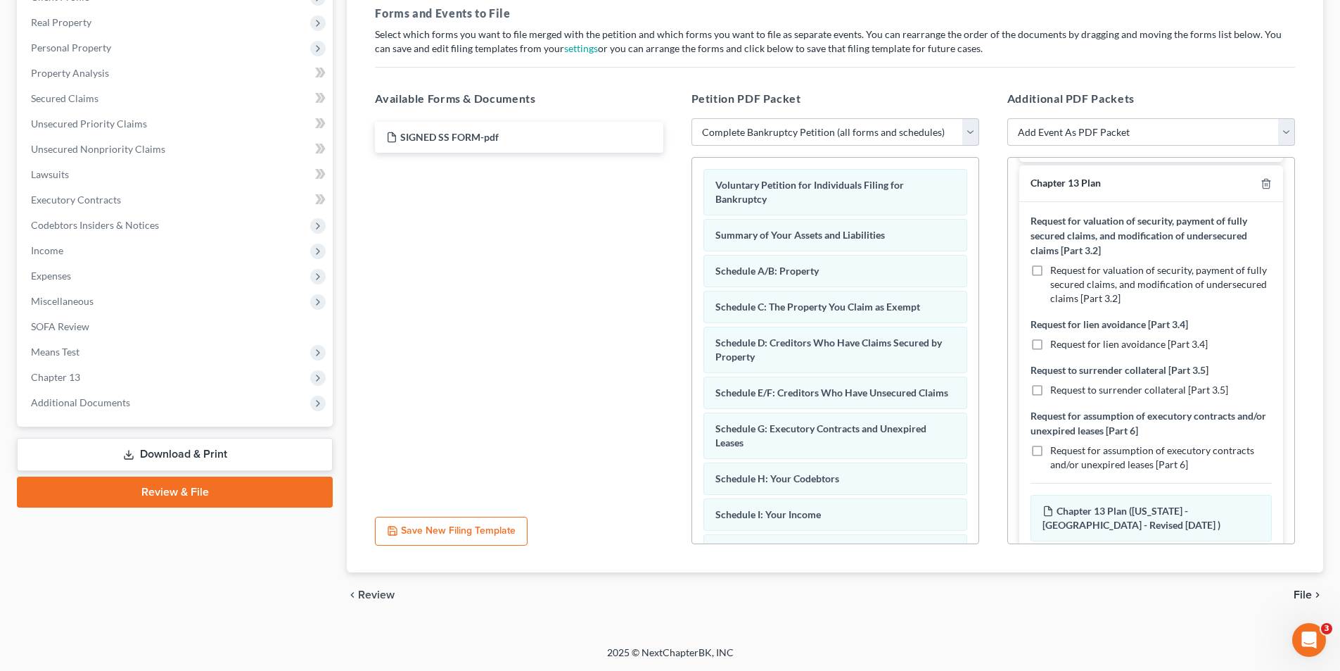
click at [1298, 593] on span "File" at bounding box center [1303, 594] width 18 height 11
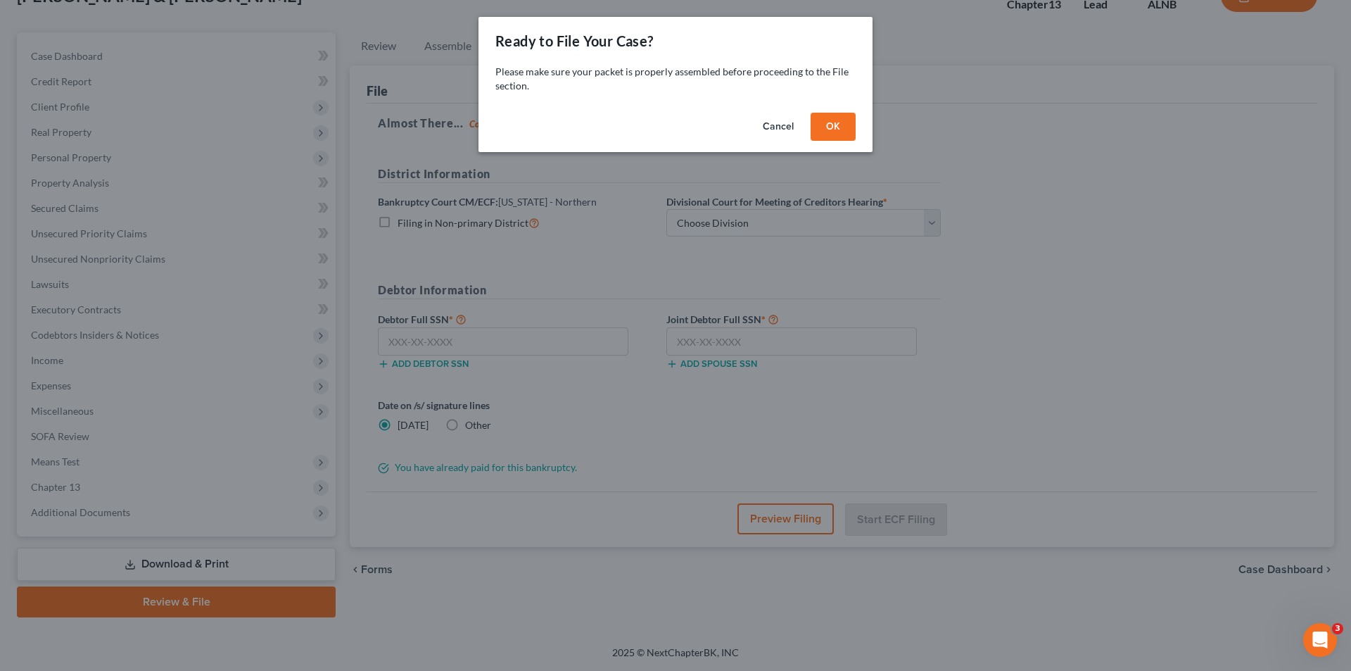
click at [842, 127] on div "Cancel OK" at bounding box center [675, 129] width 394 height 45
click at [826, 126] on button "OK" at bounding box center [833, 127] width 45 height 28
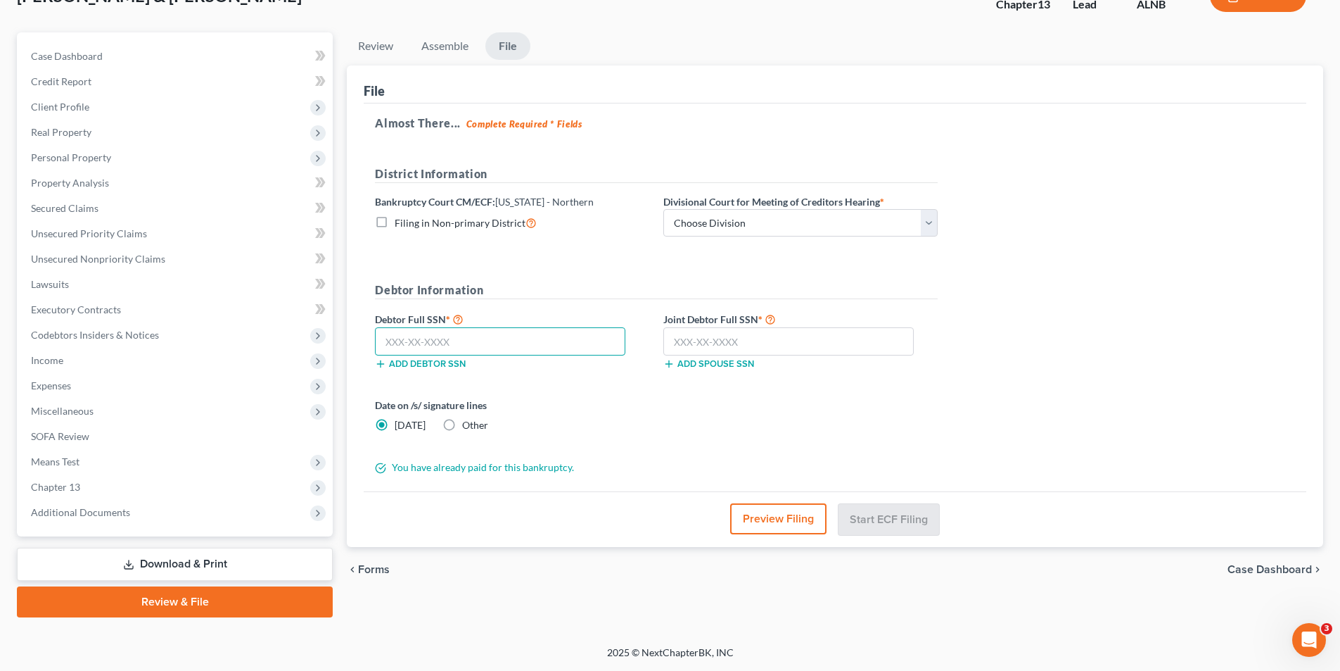
click at [433, 340] on input "text" at bounding box center [500, 341] width 250 height 28
type input "417-17-7301"
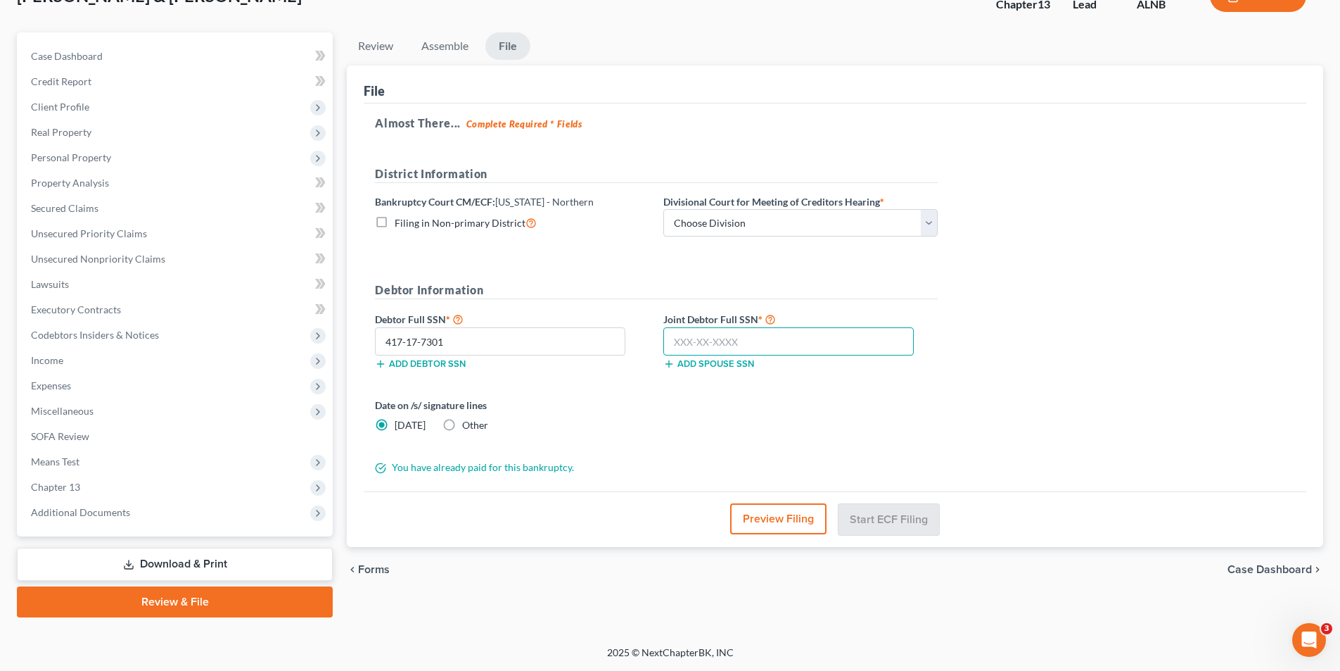
click at [730, 342] on input "text" at bounding box center [789, 341] width 250 height 28
type input "5"
type input "421-27-1905"
drag, startPoint x: 743, startPoint y: 215, endPoint x: 745, endPoint y: 236, distance: 20.5
click at [743, 215] on select "Choose Division Anniston Birmingham Hunstville Tuscaloosa" at bounding box center [801, 223] width 274 height 28
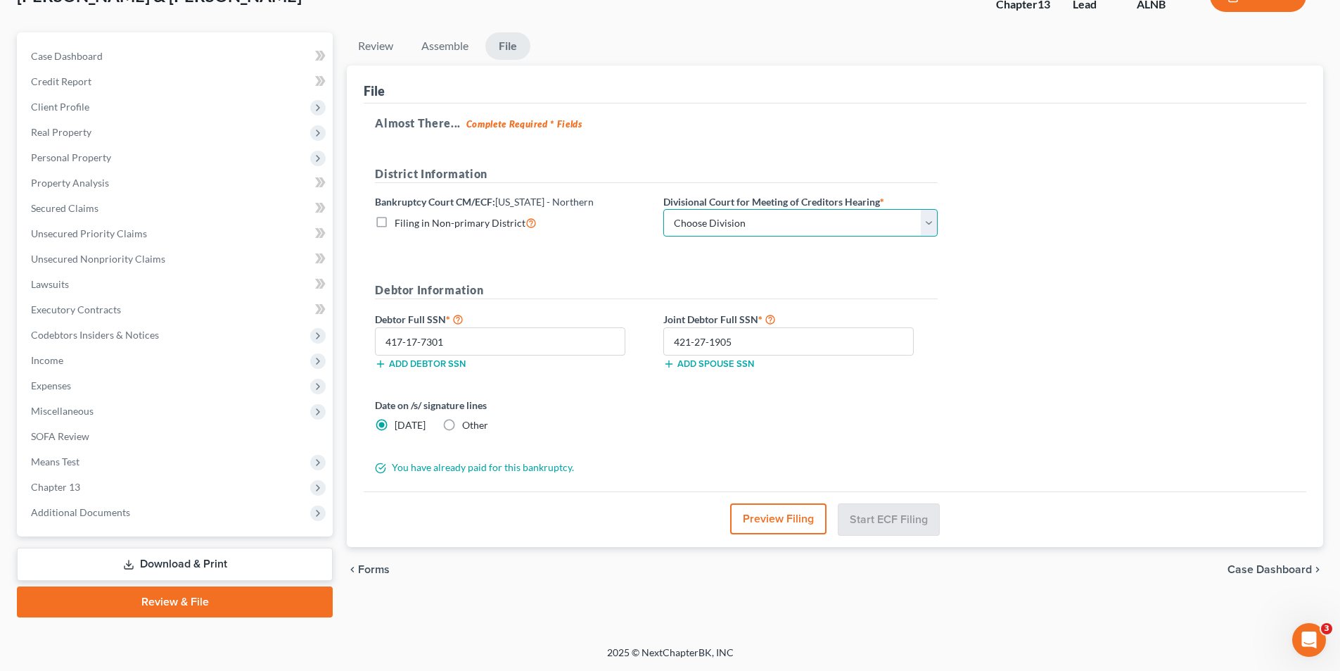
select select "2"
click at [664, 209] on select "Choose Division Anniston Birmingham Hunstville Tuscaloosa" at bounding box center [801, 223] width 274 height 28
click at [893, 519] on button "Start ECF Filing" at bounding box center [889, 518] width 101 height 31
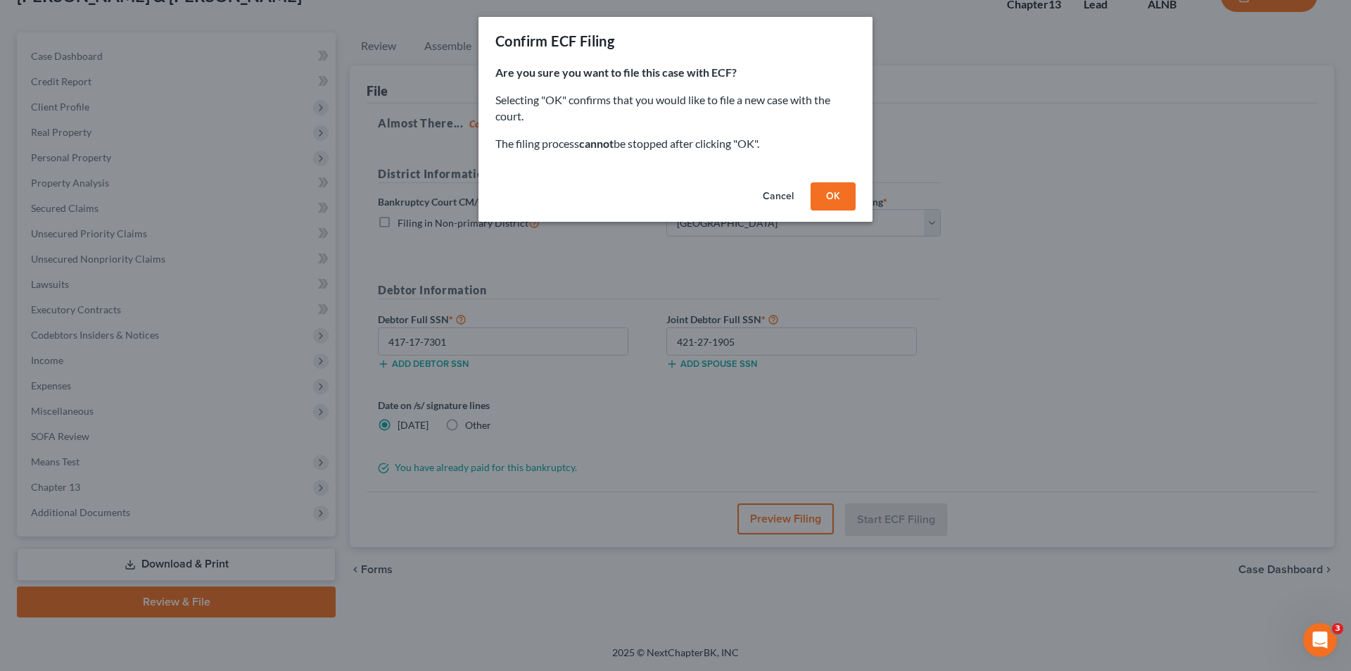
click at [827, 199] on button "OK" at bounding box center [833, 196] width 45 height 28
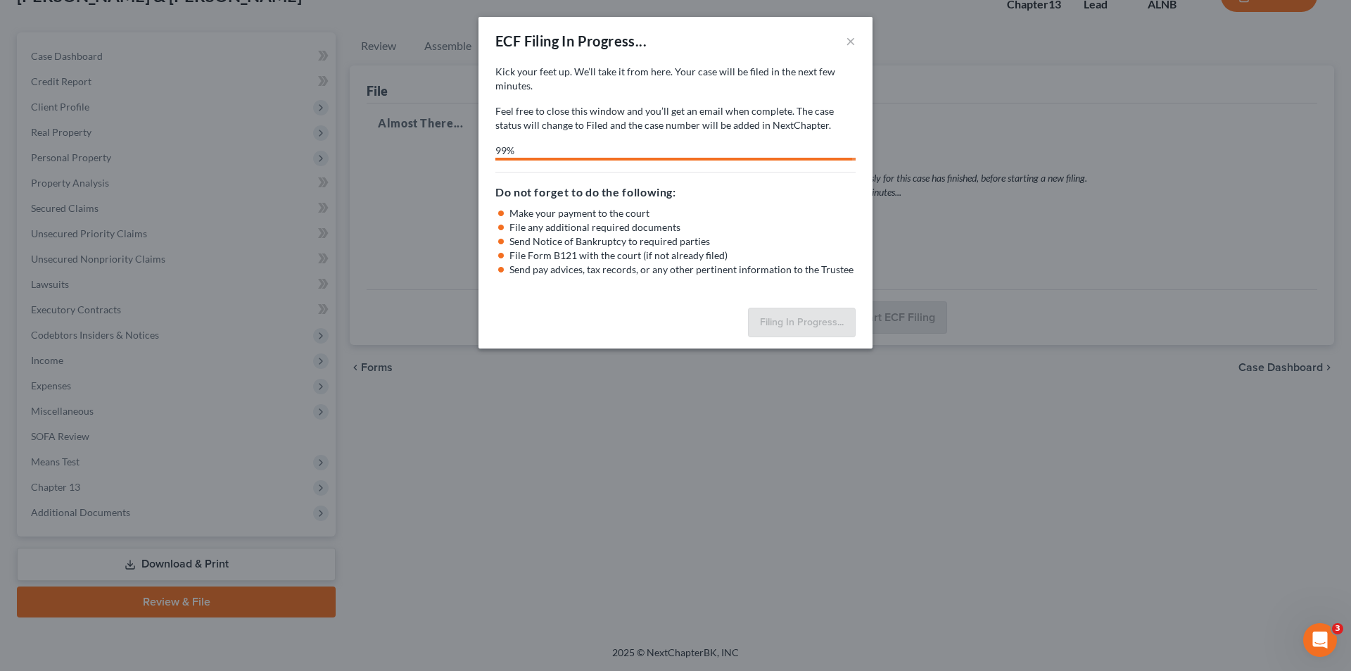
select select "2"
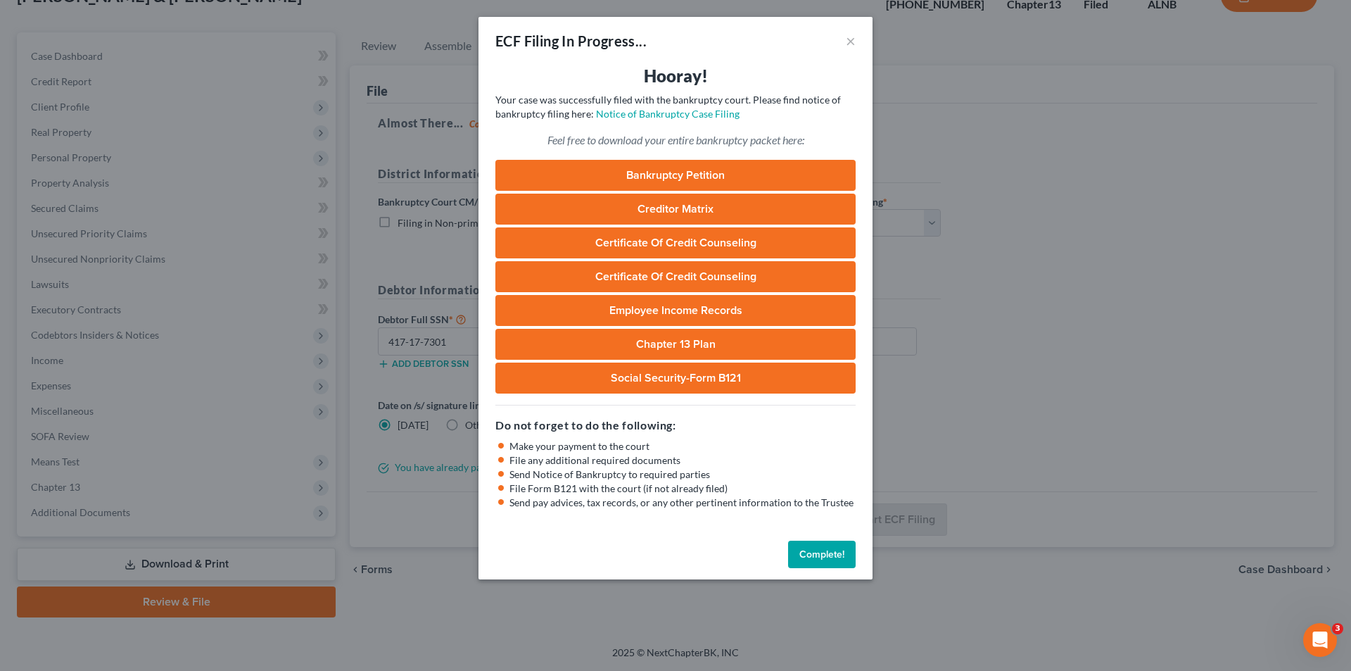
click at [823, 557] on button "Complete!" at bounding box center [822, 554] width 68 height 28
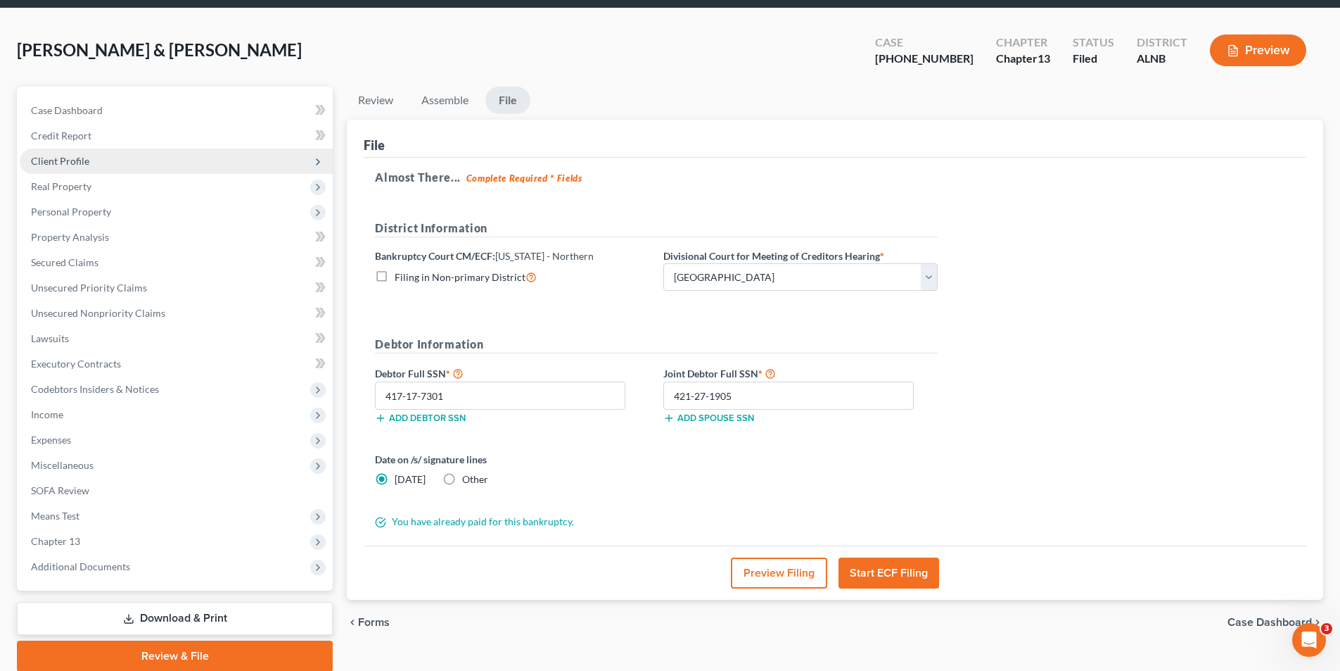
scroll to position [0, 0]
